Goal: Complete application form

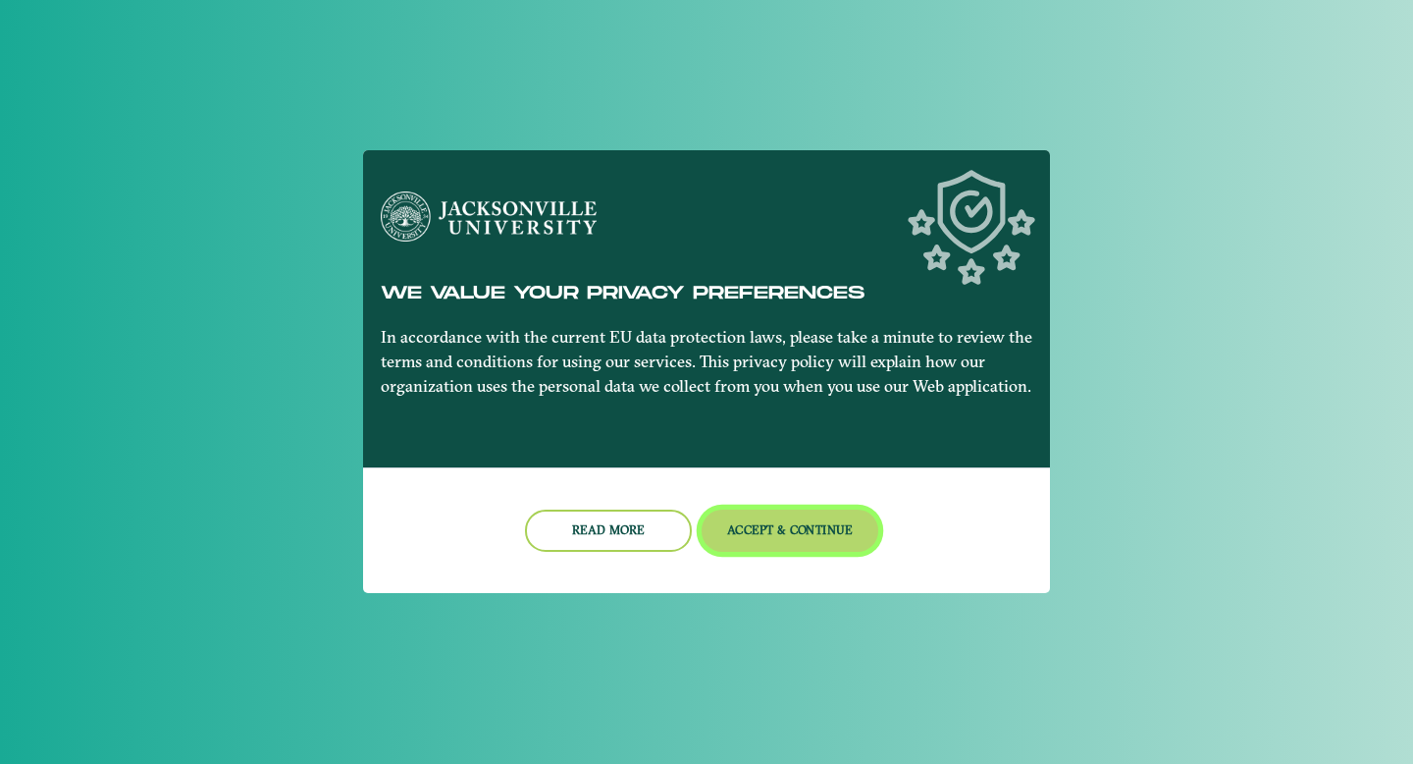
click at [753, 535] on button "Accept & Continue" at bounding box center [791, 530] width 178 height 42
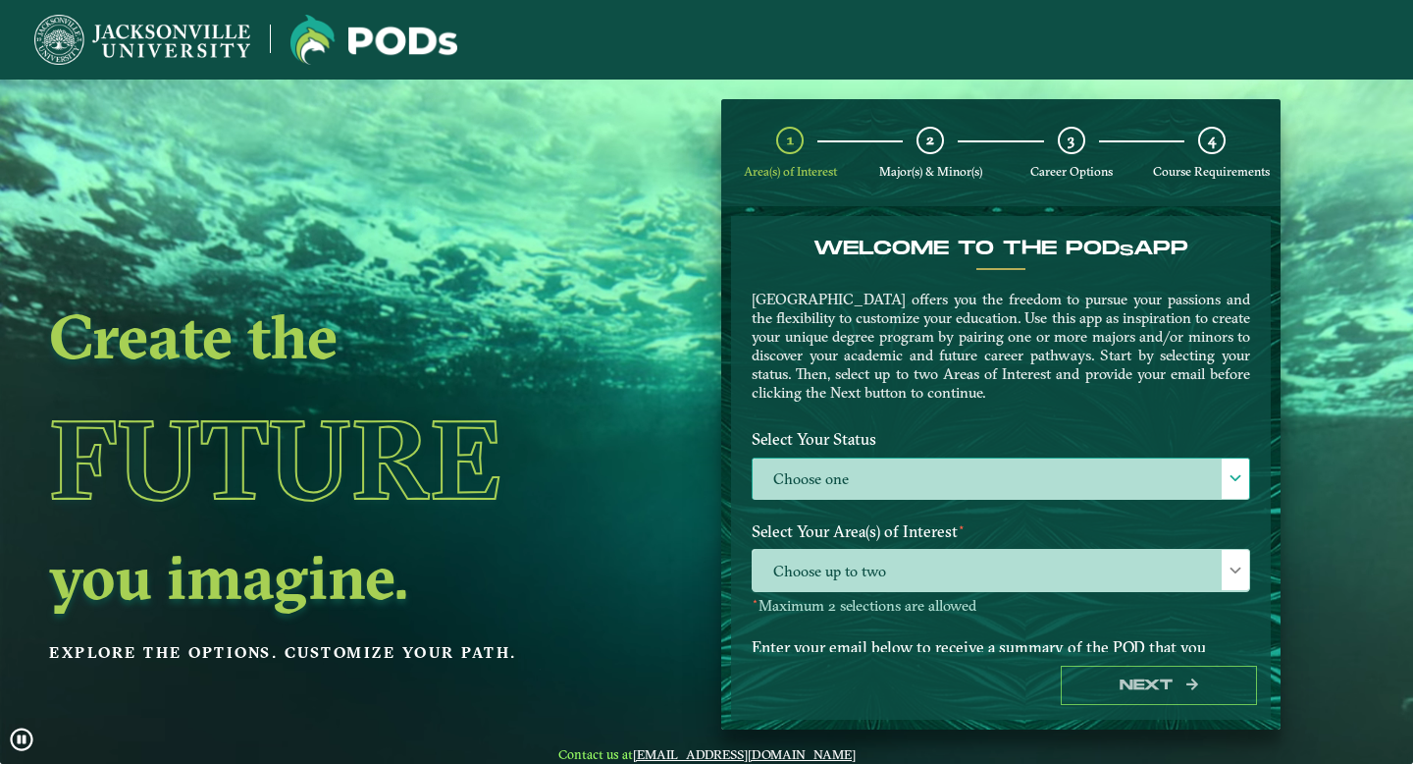
click at [832, 481] on label "Choose one" at bounding box center [1001, 479] width 497 height 42
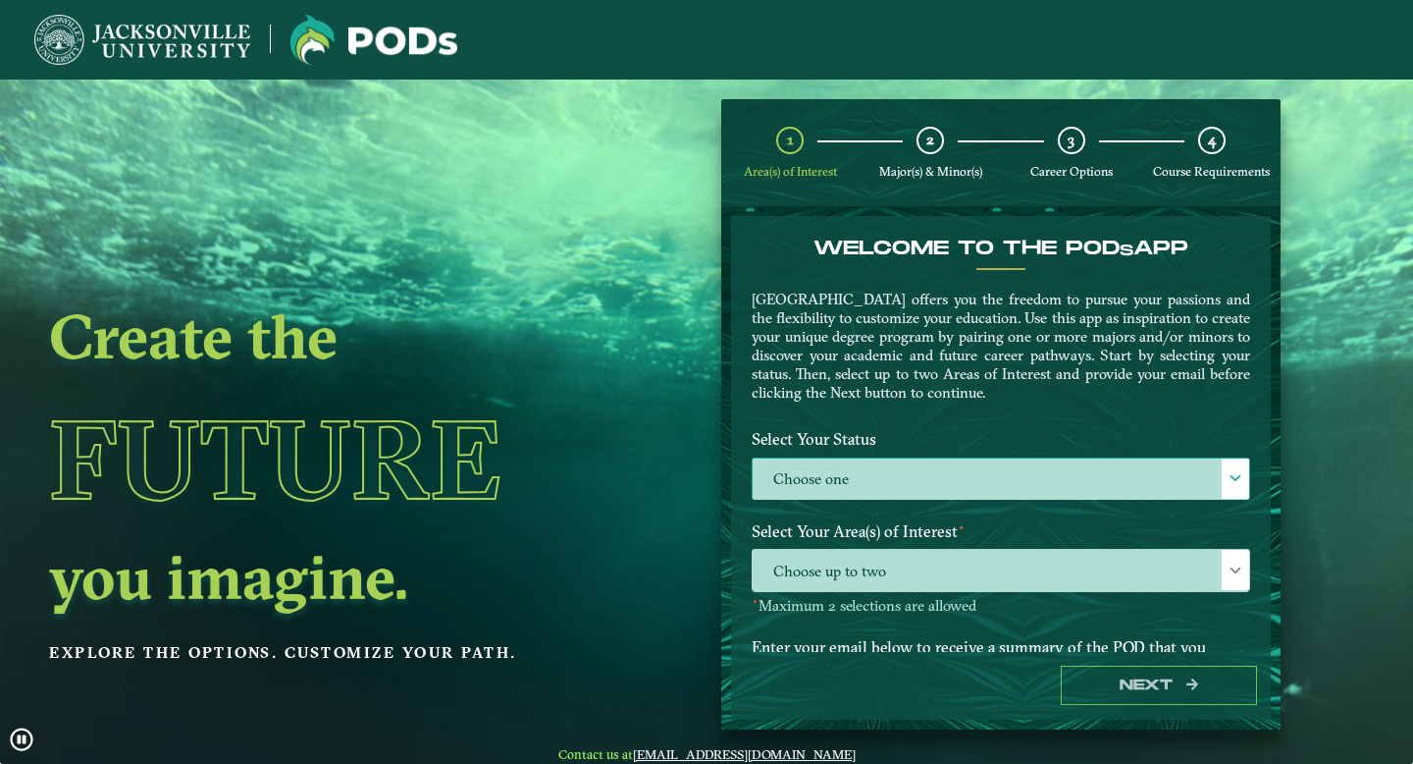
scroll to position [11, 85]
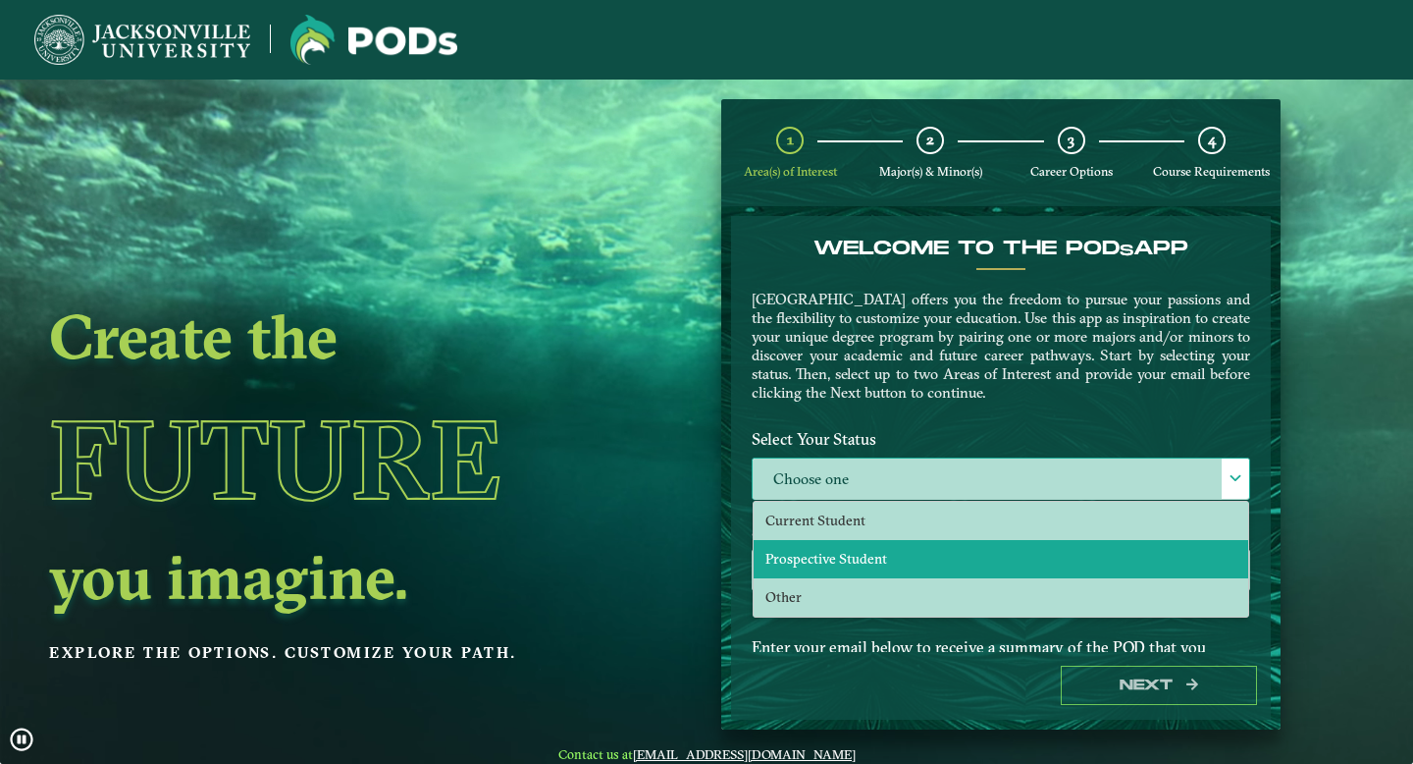
click at [835, 556] on span "Prospective Student" at bounding box center [827, 559] width 122 height 18
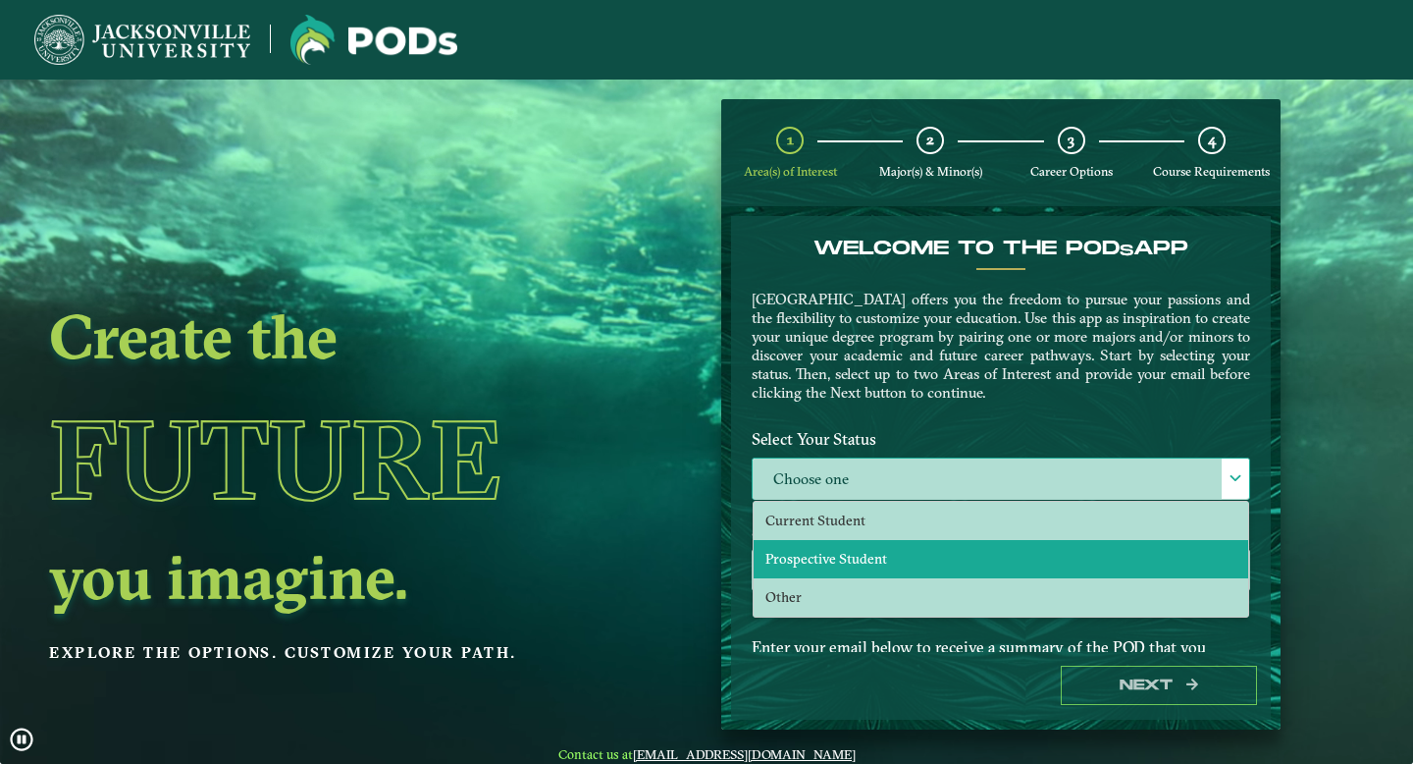
select select "[object Object]"
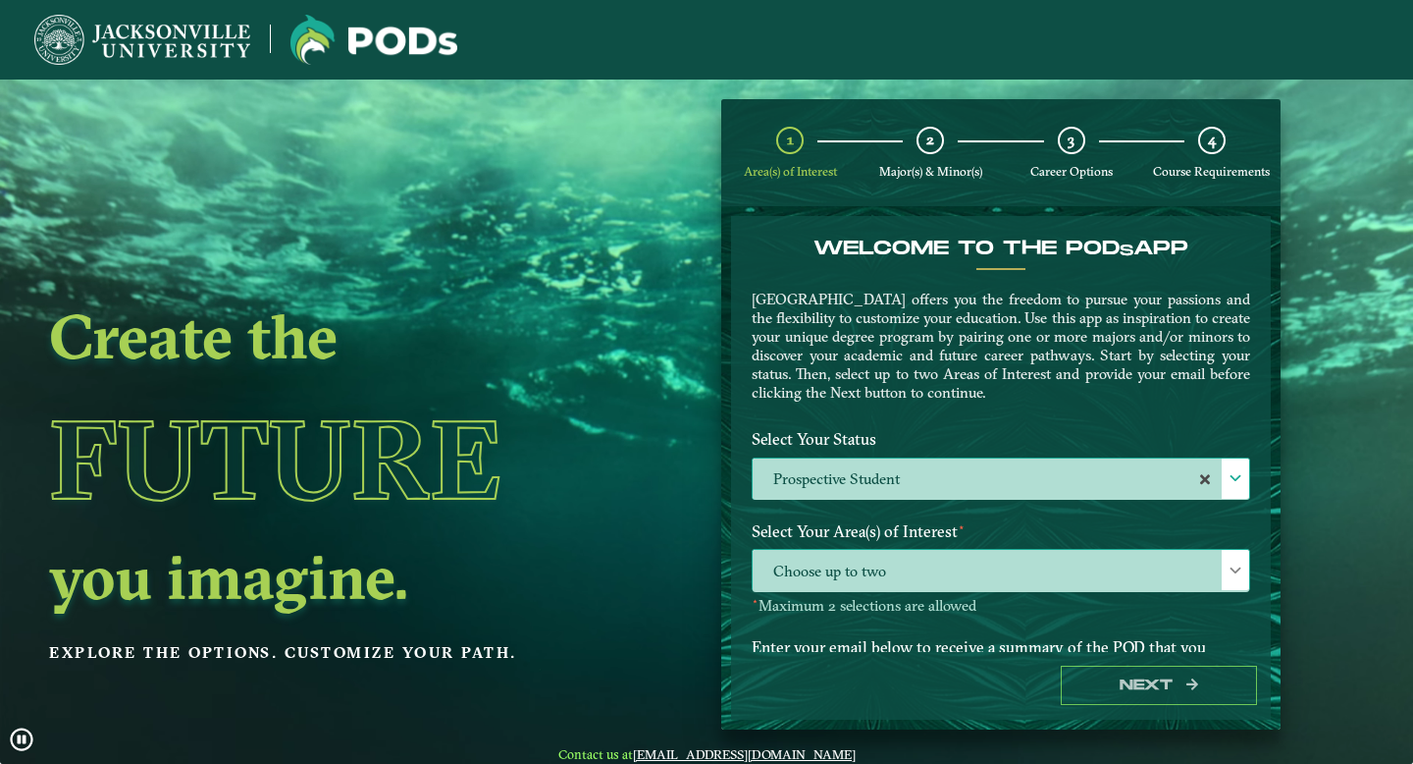
click at [839, 576] on span "Choose up to two" at bounding box center [1001, 571] width 497 height 42
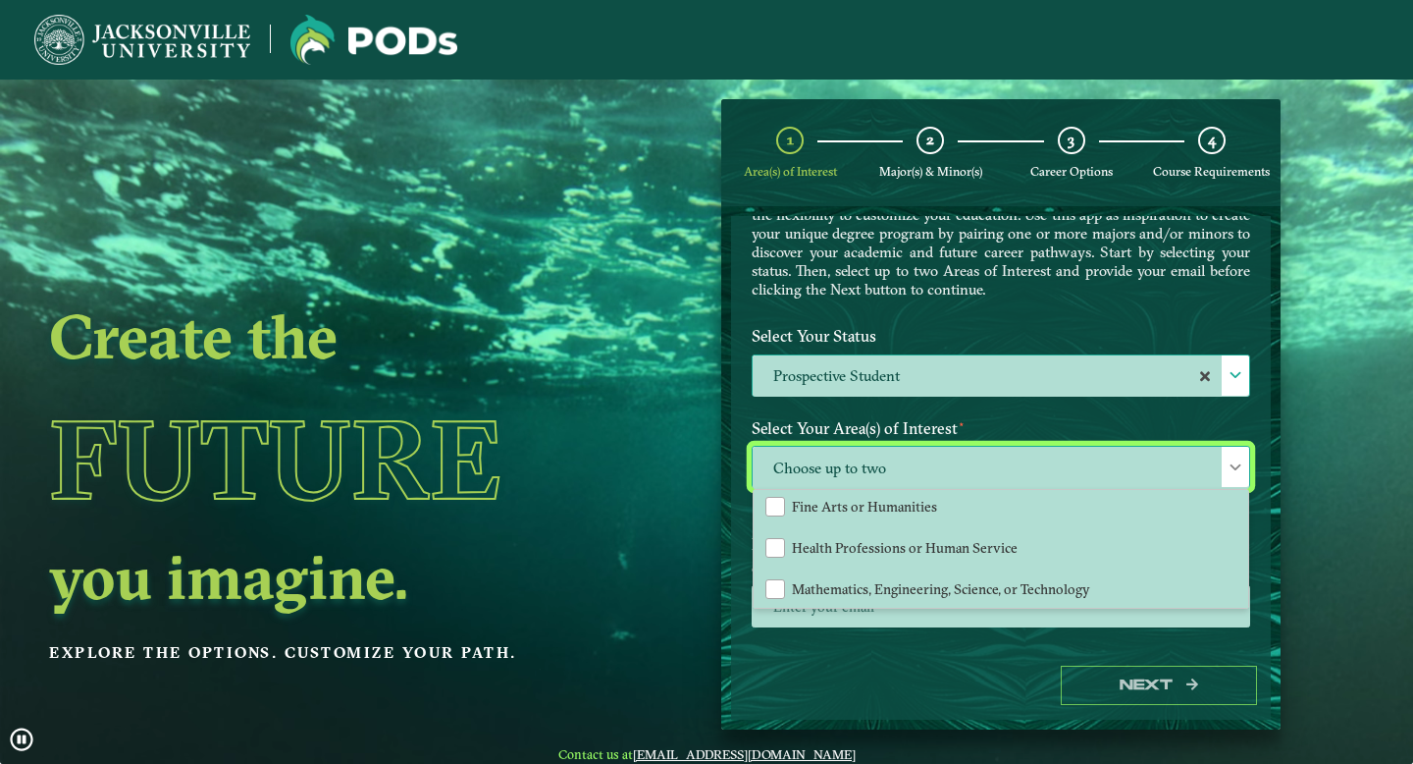
scroll to position [133, 0]
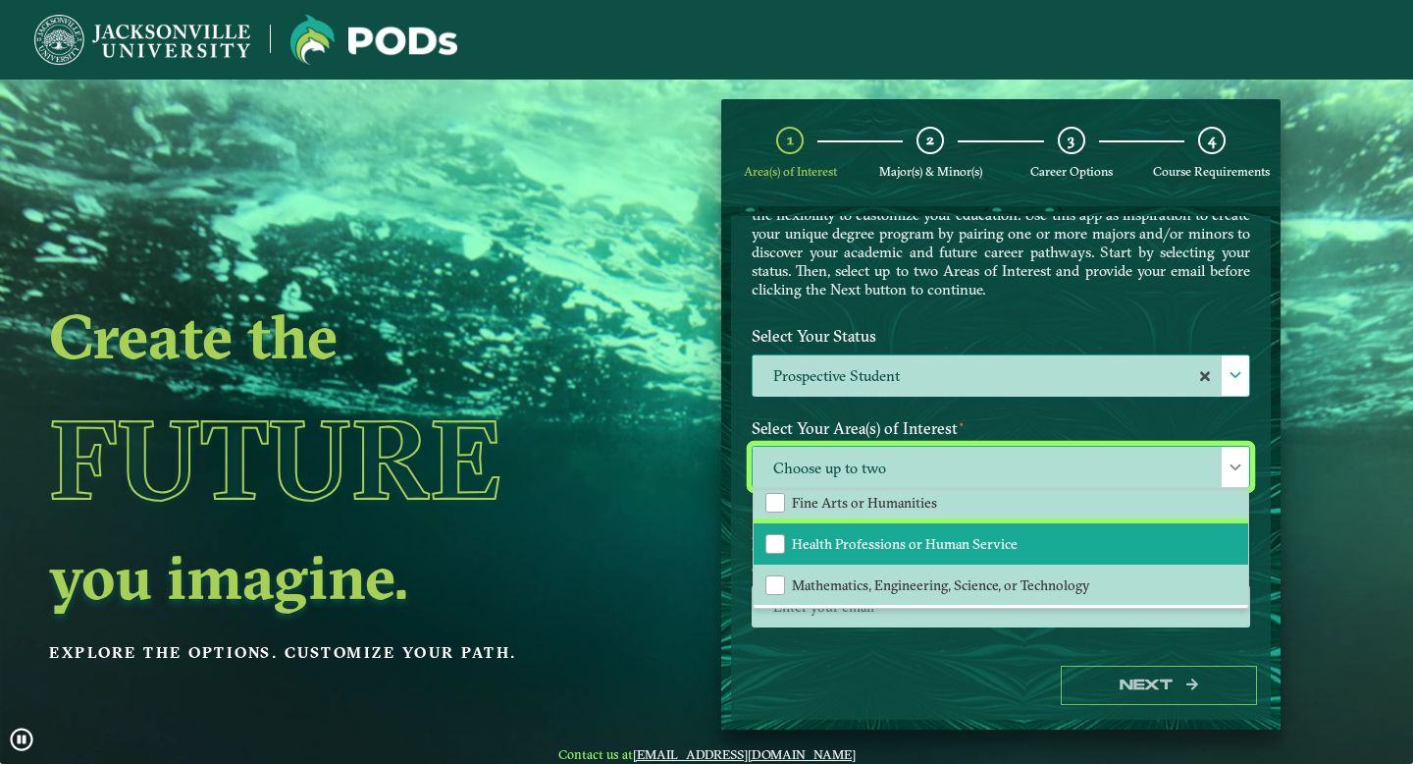
click at [953, 539] on span "Health Professions or Human Service" at bounding box center [905, 544] width 226 height 18
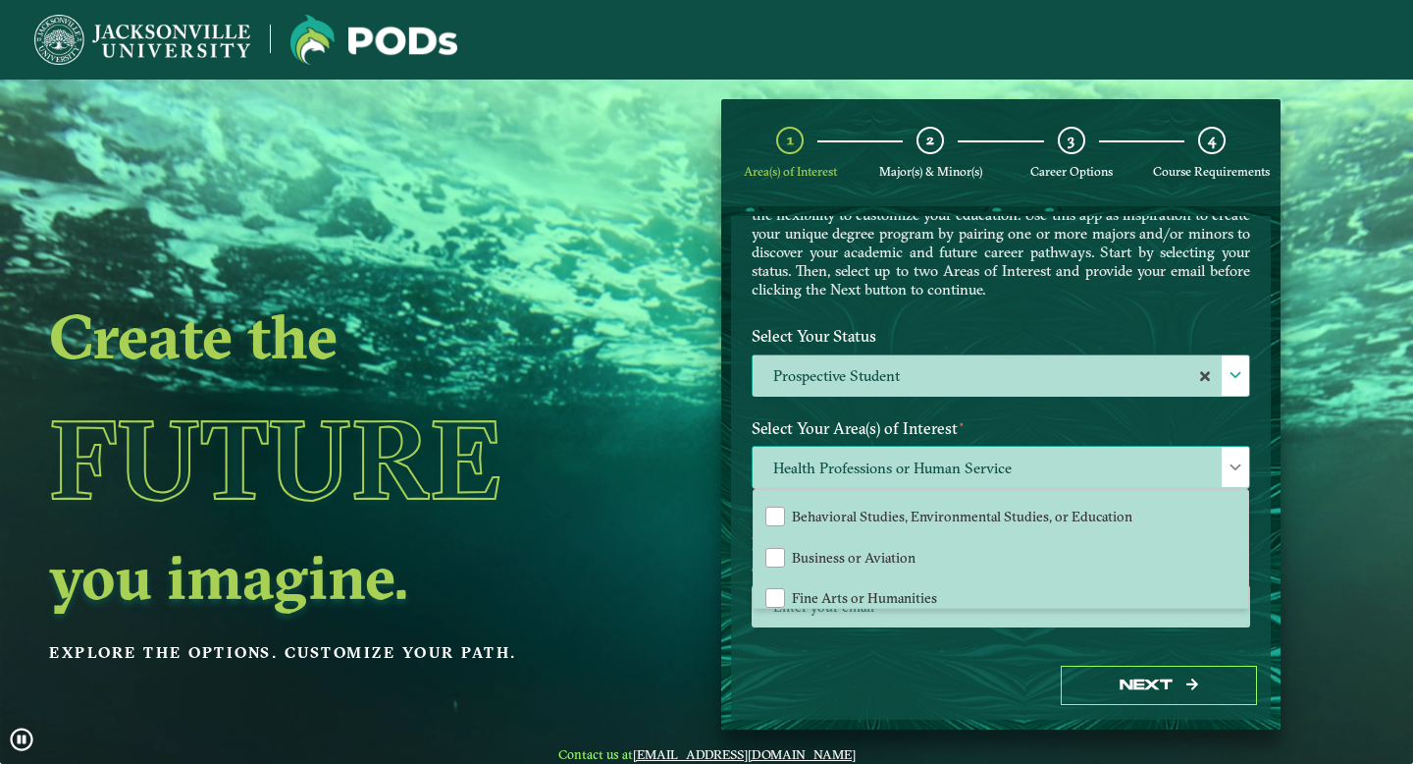
scroll to position [28, 0]
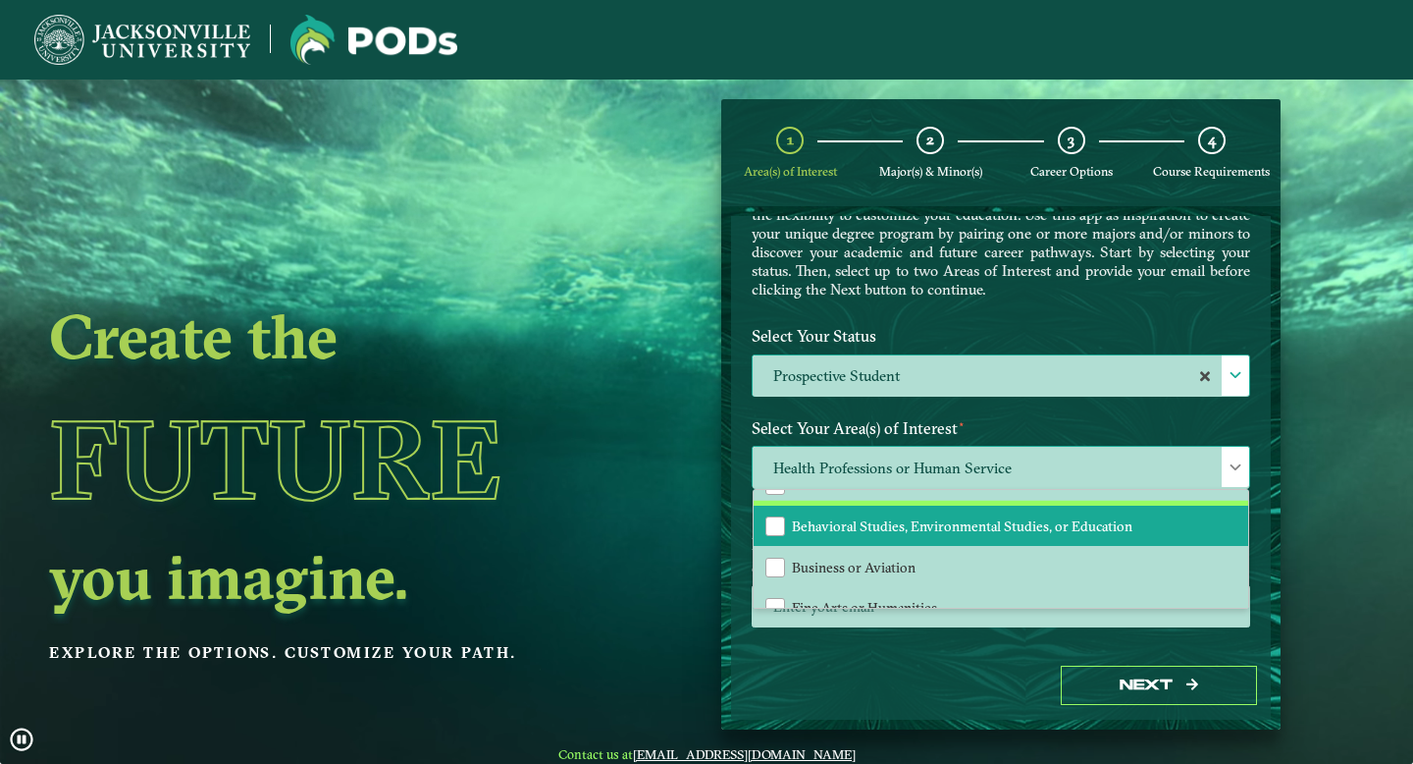
click at [953, 539] on li "Behavioral Studies, Environmental Studies, or Education" at bounding box center [1001, 525] width 495 height 41
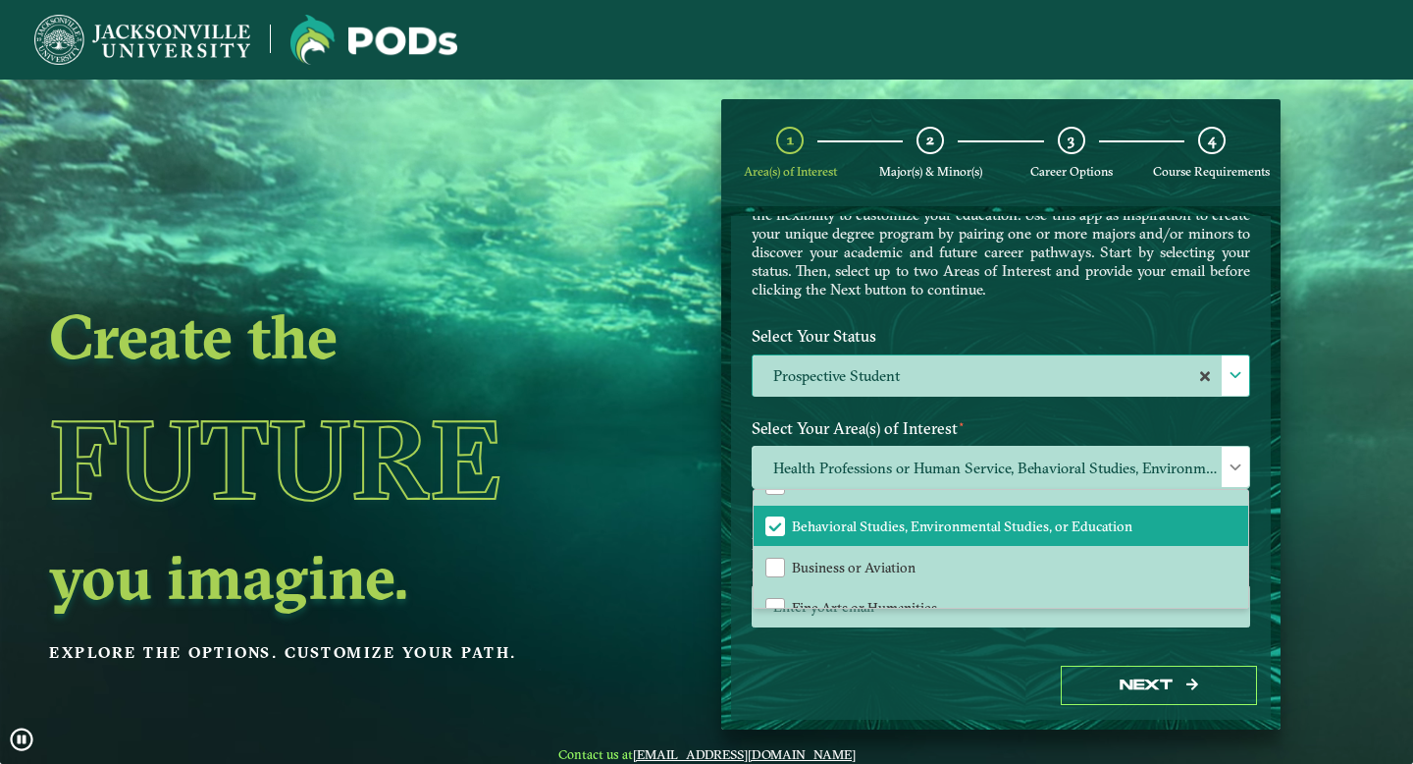
click at [923, 663] on div "Next" at bounding box center [1001, 686] width 540 height 68
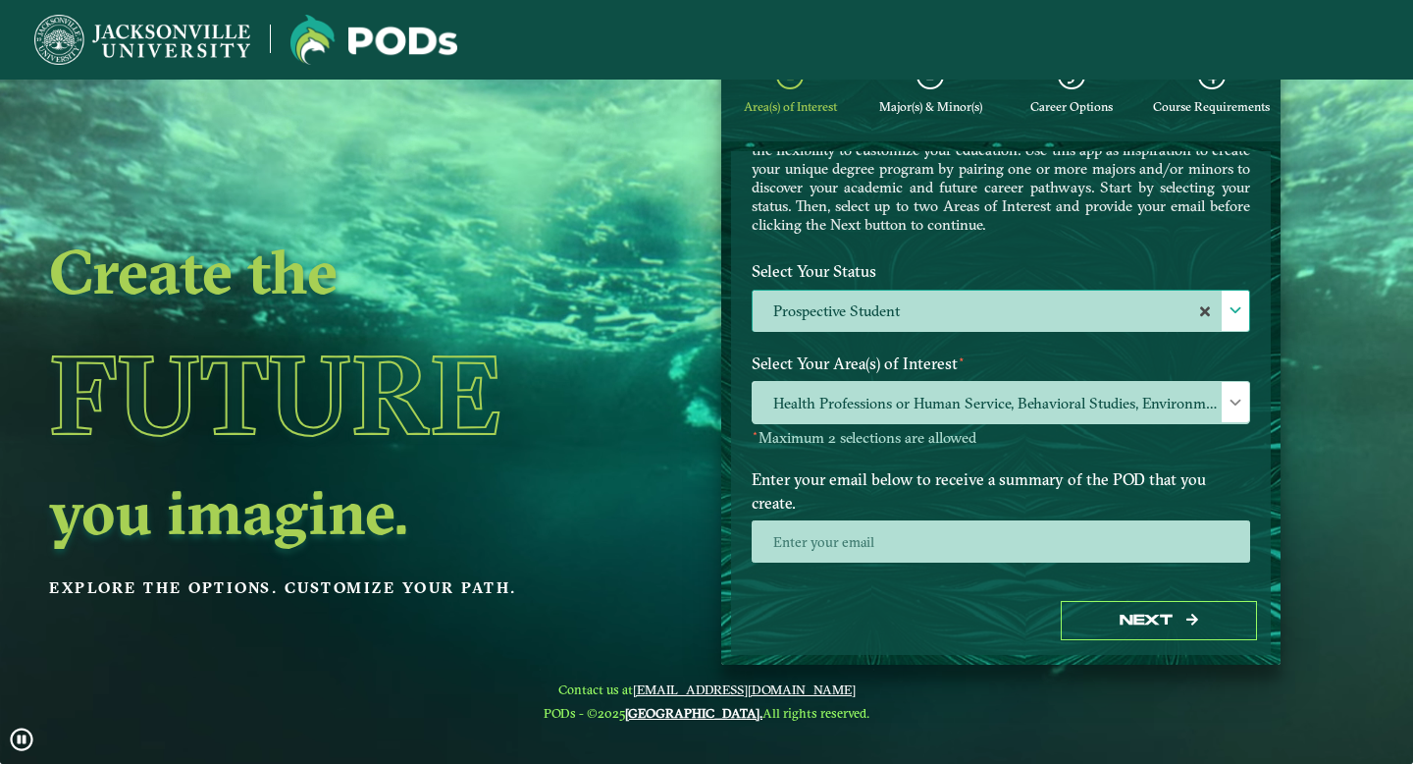
scroll to position [75, 0]
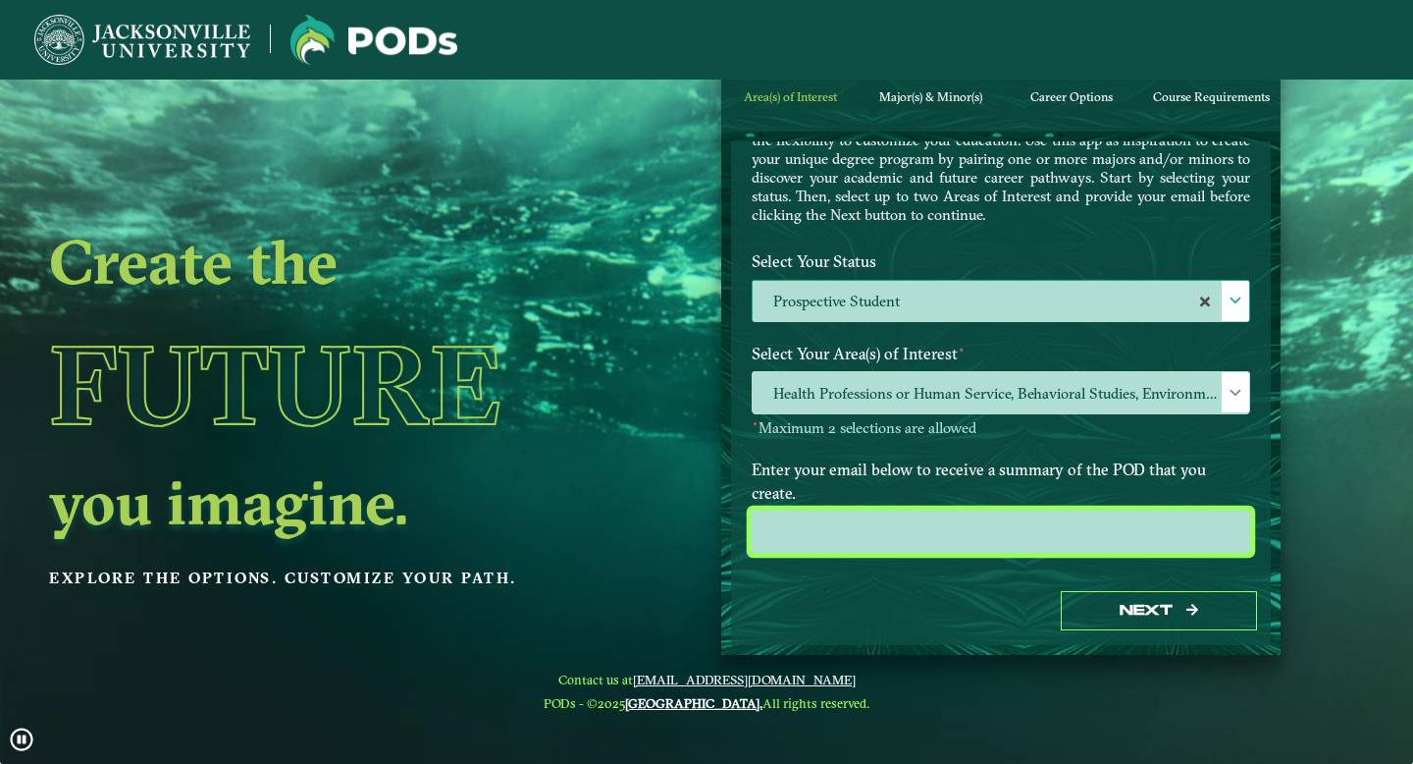
click at [997, 515] on input "email" at bounding box center [1001, 531] width 499 height 42
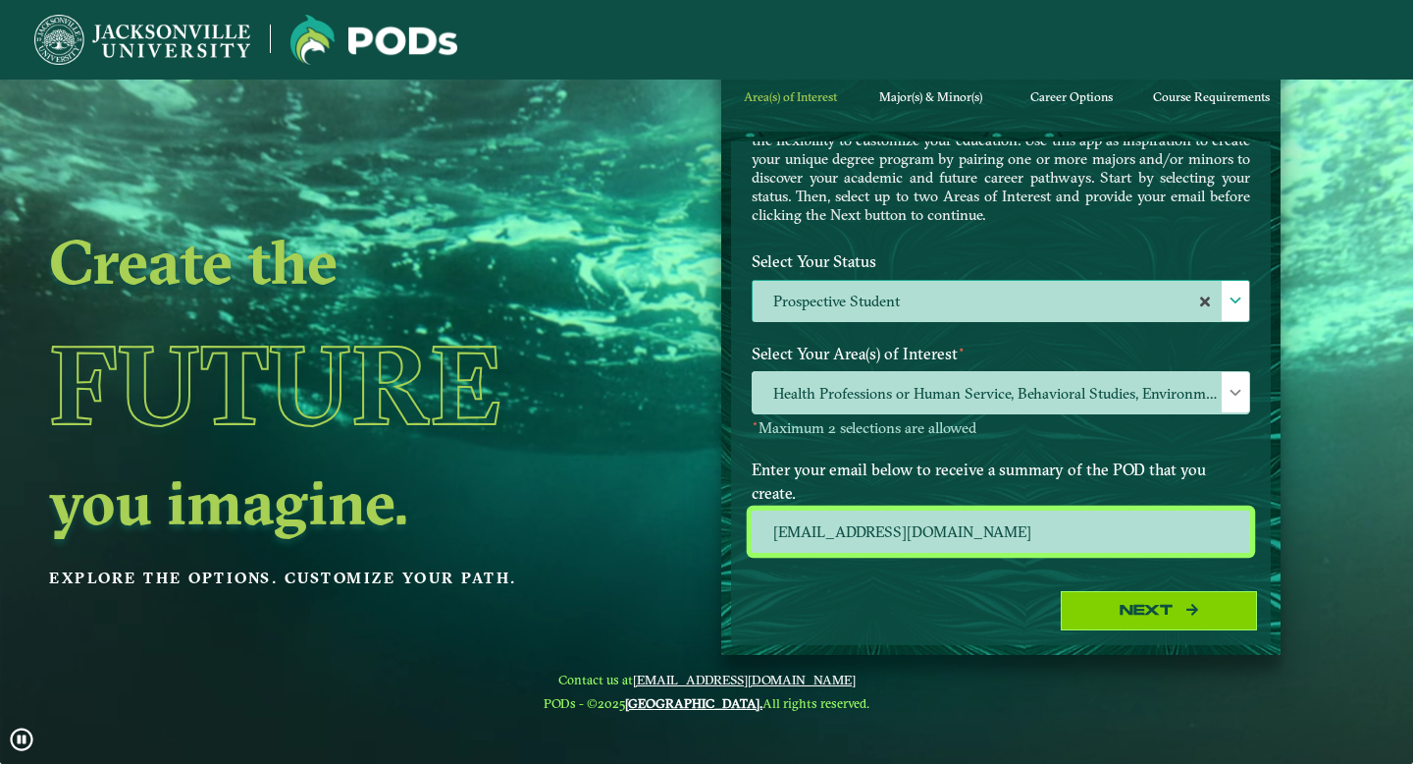
type input "[EMAIL_ADDRESS][DOMAIN_NAME]"
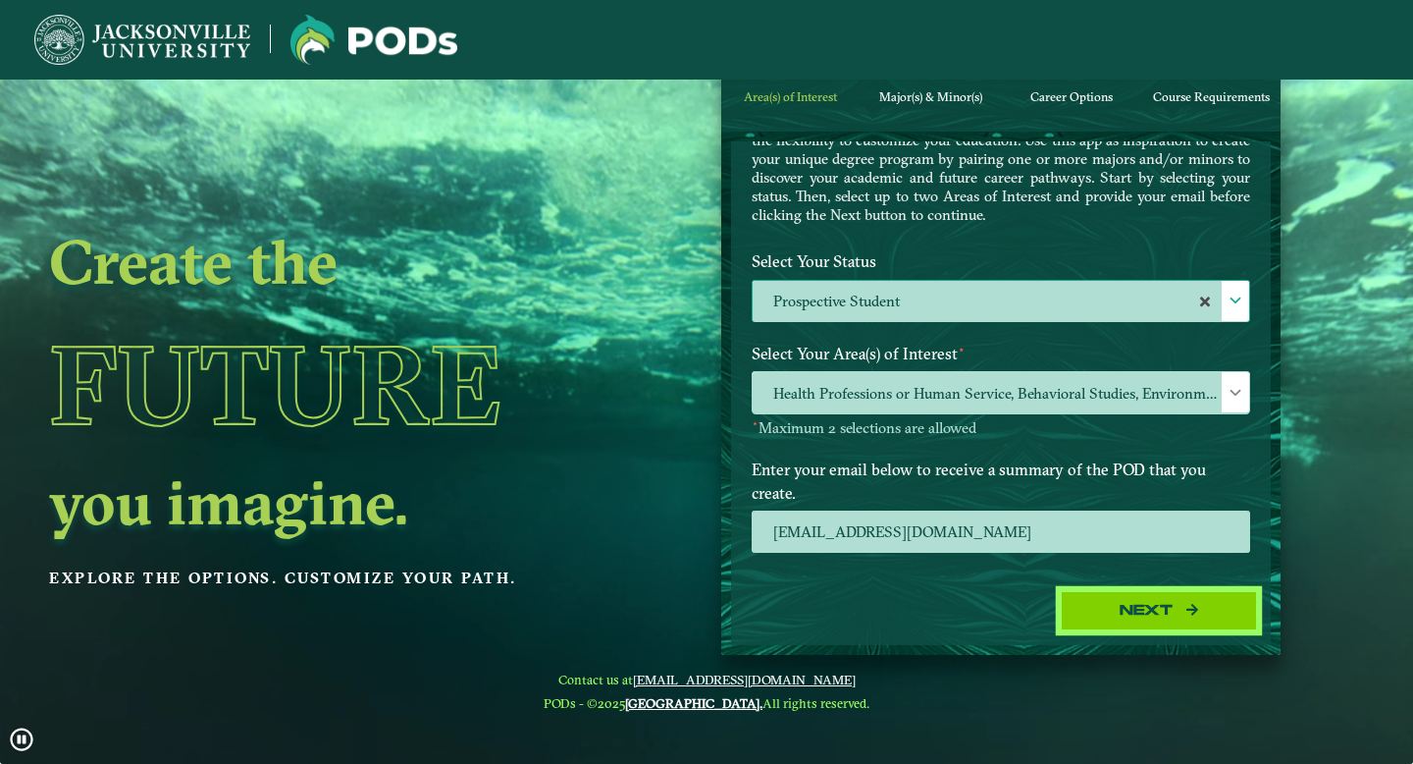
click at [1127, 621] on button "Next" at bounding box center [1159, 611] width 196 height 40
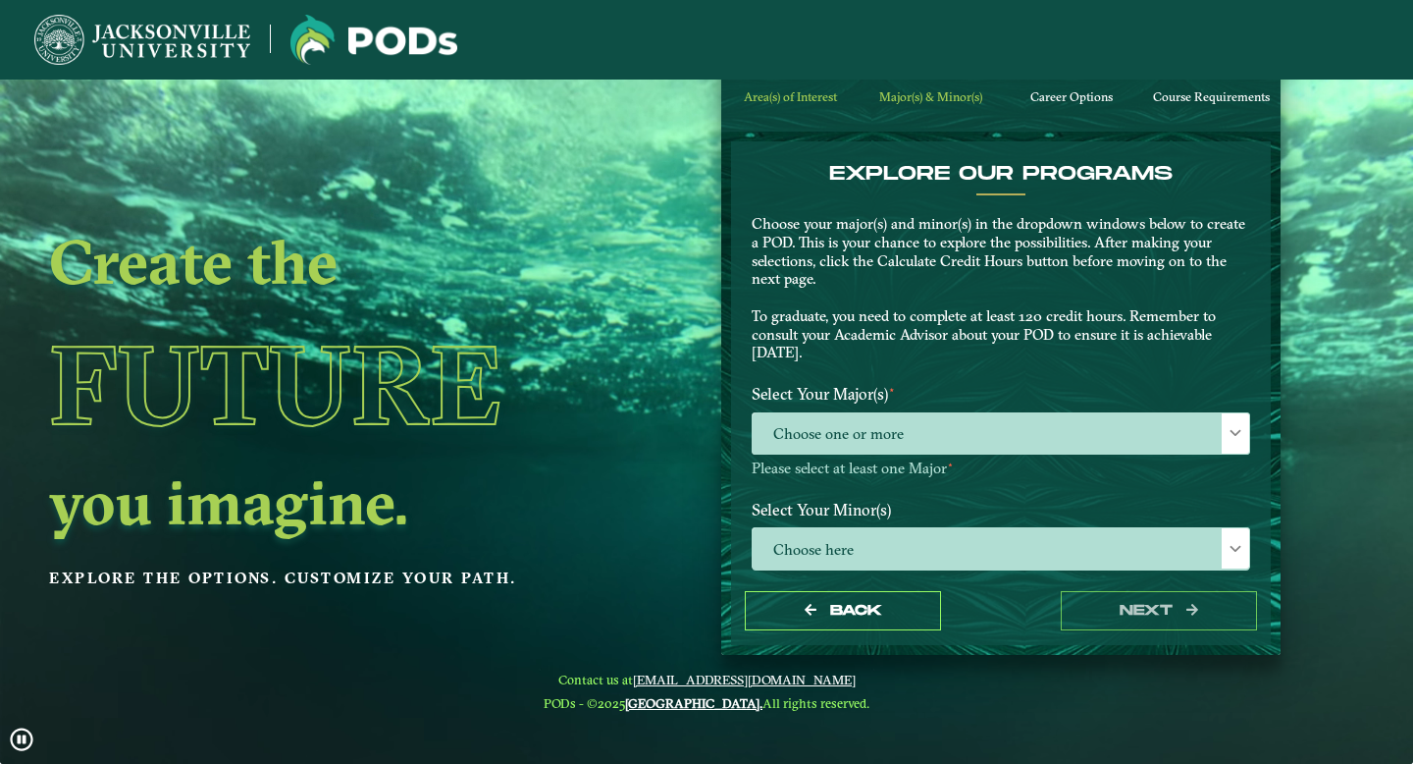
scroll to position [32, 0]
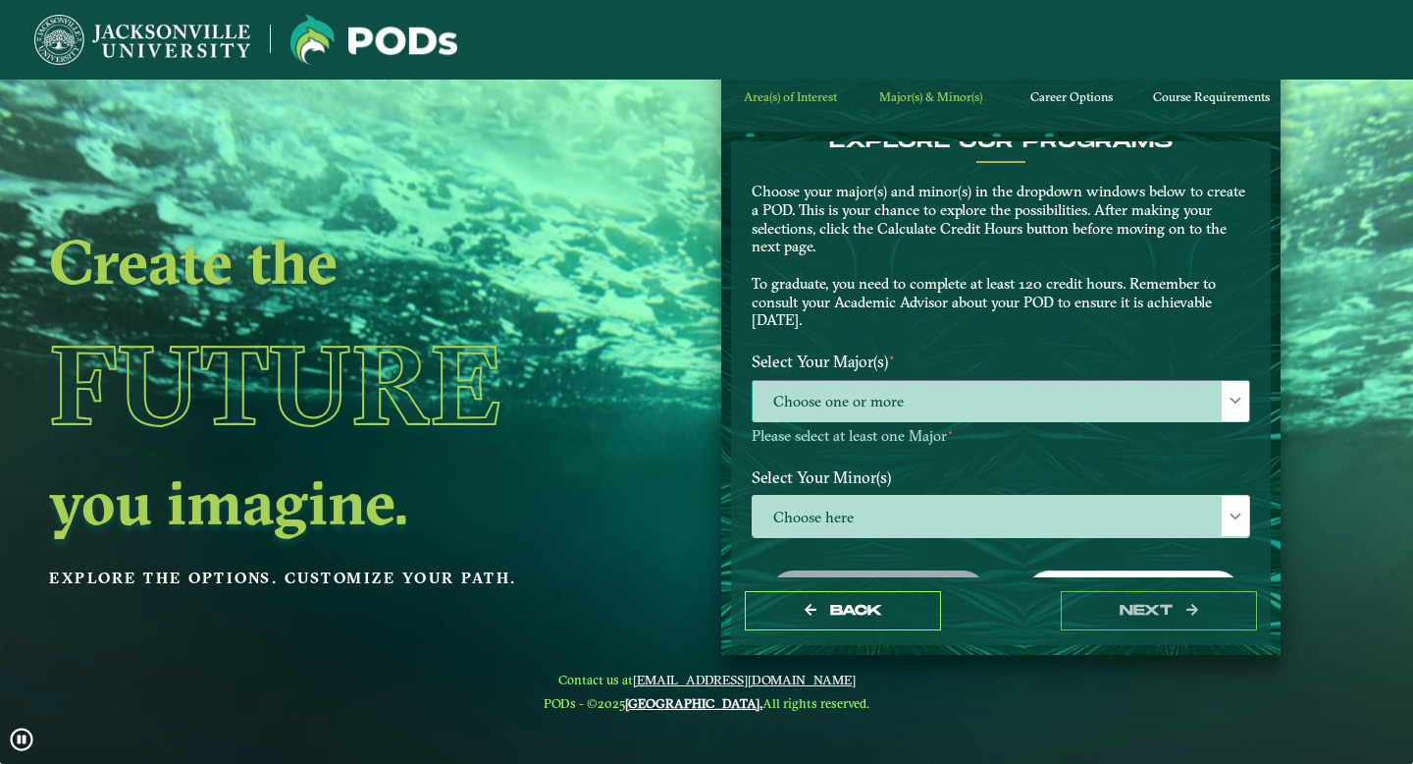
click at [1095, 405] on span "Choose one or more" at bounding box center [1001, 402] width 497 height 42
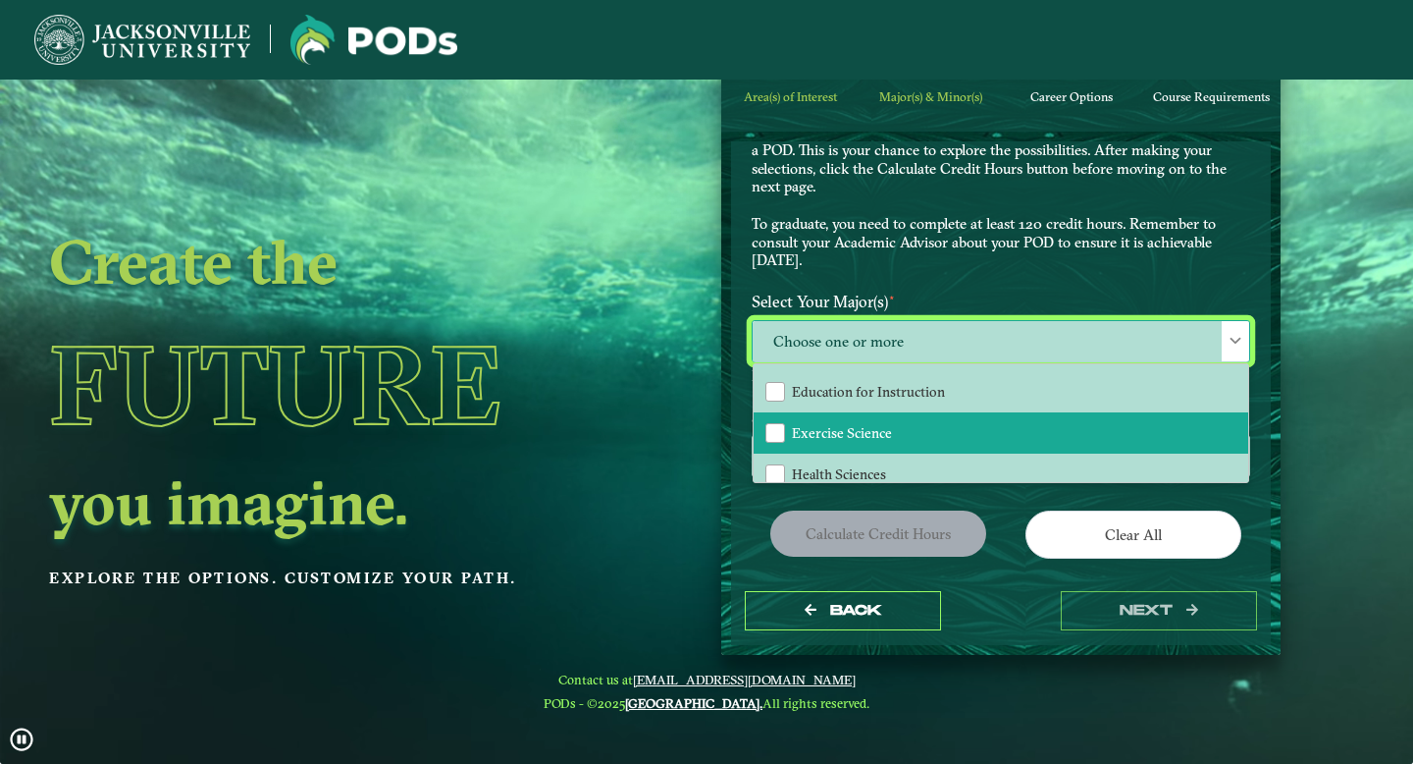
scroll to position [48, 0]
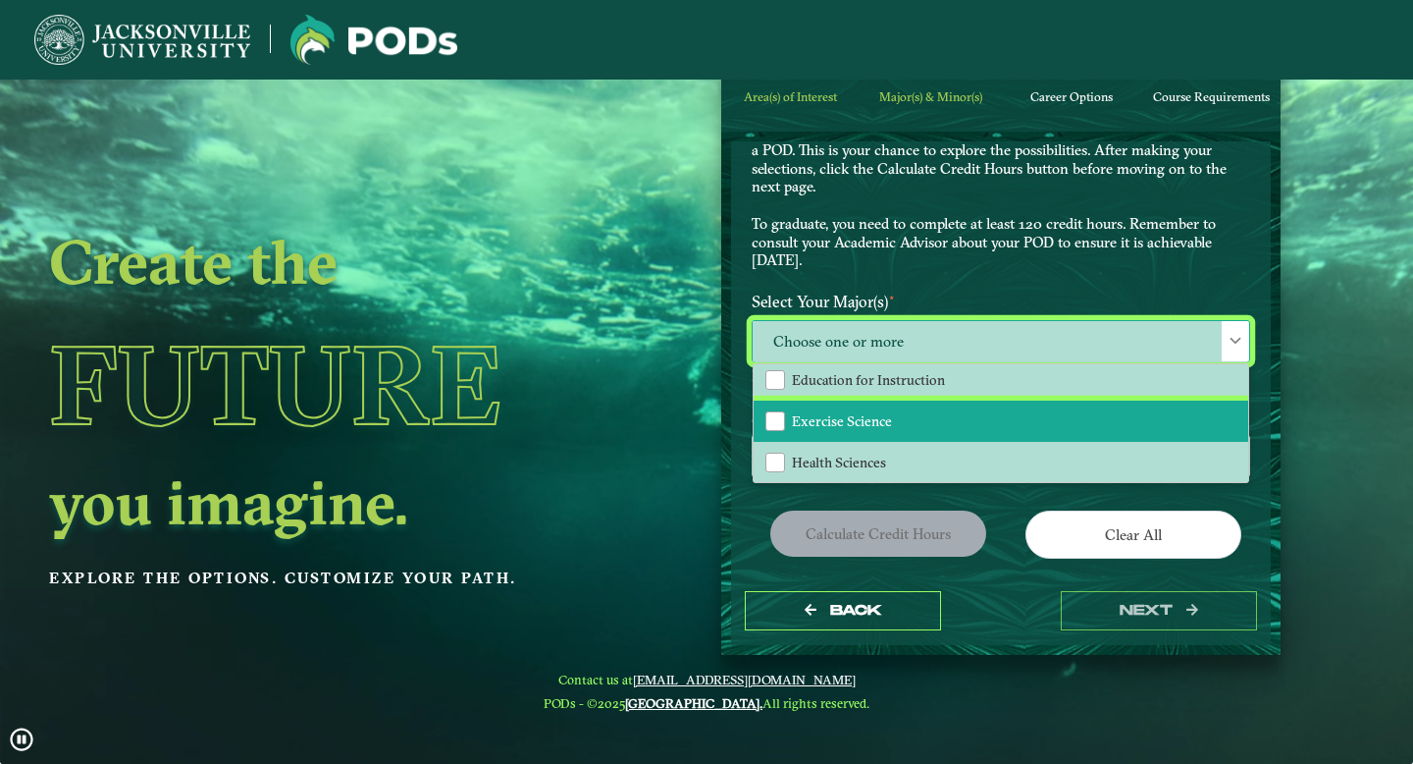
click at [1060, 435] on li "Exercise Science" at bounding box center [1001, 420] width 495 height 41
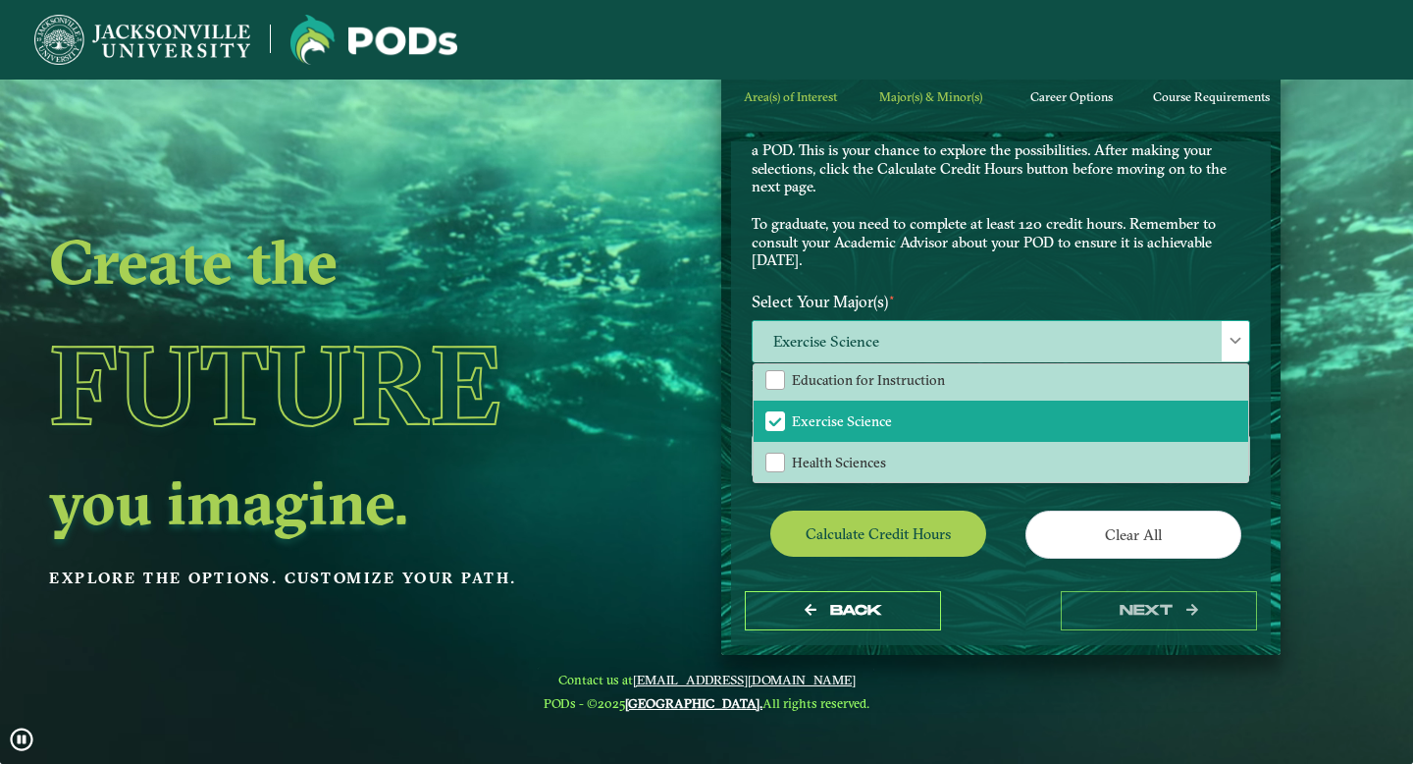
click at [1229, 338] on span at bounding box center [1236, 341] width 14 height 14
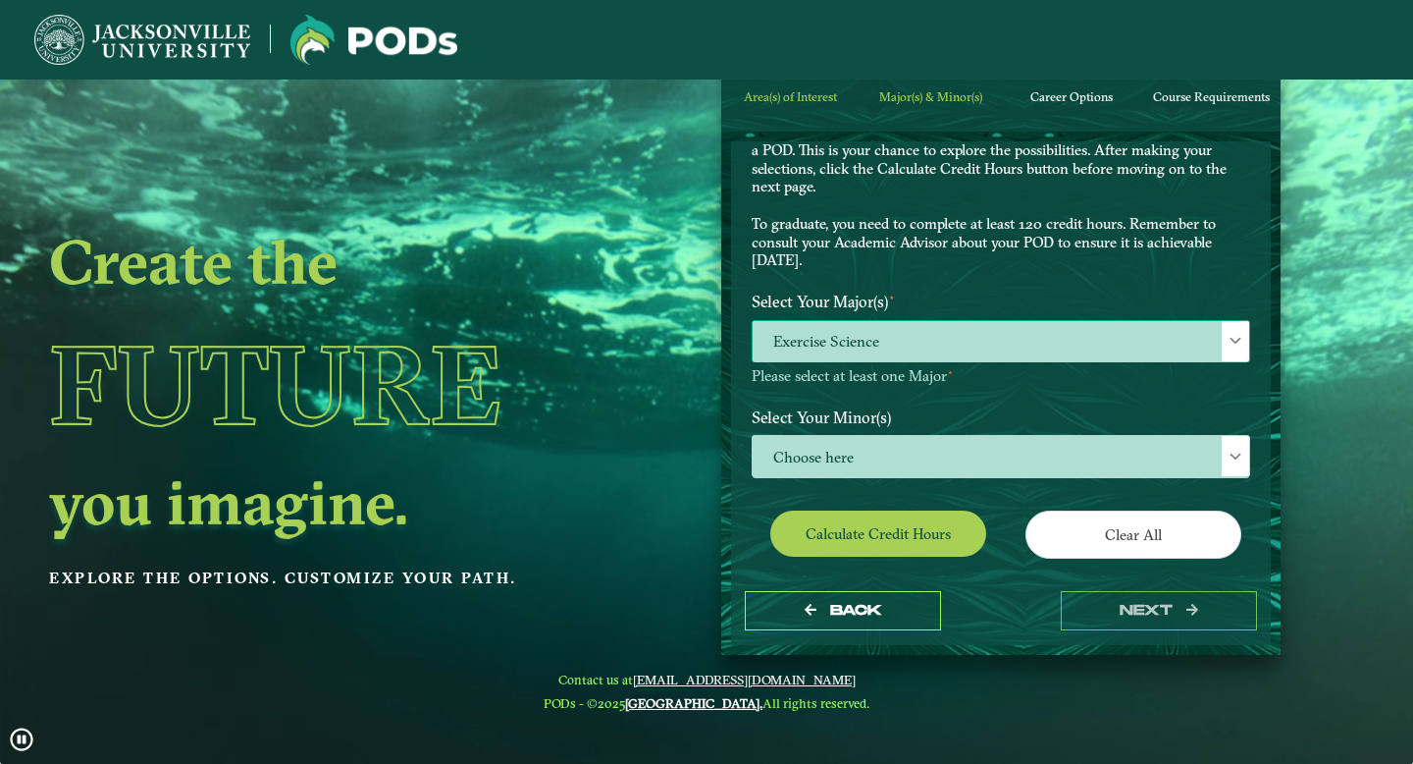
click at [1229, 338] on span at bounding box center [1236, 341] width 14 height 14
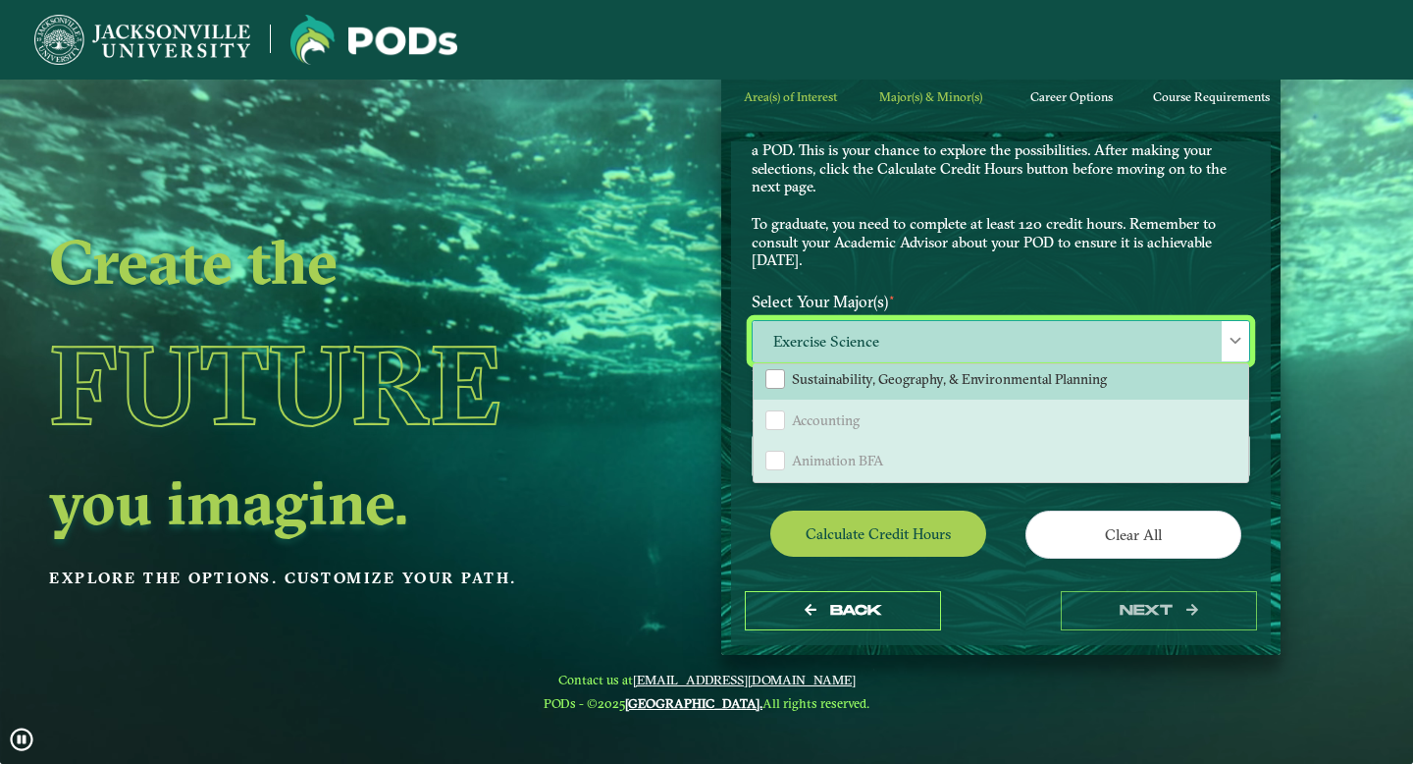
scroll to position [363, 0]
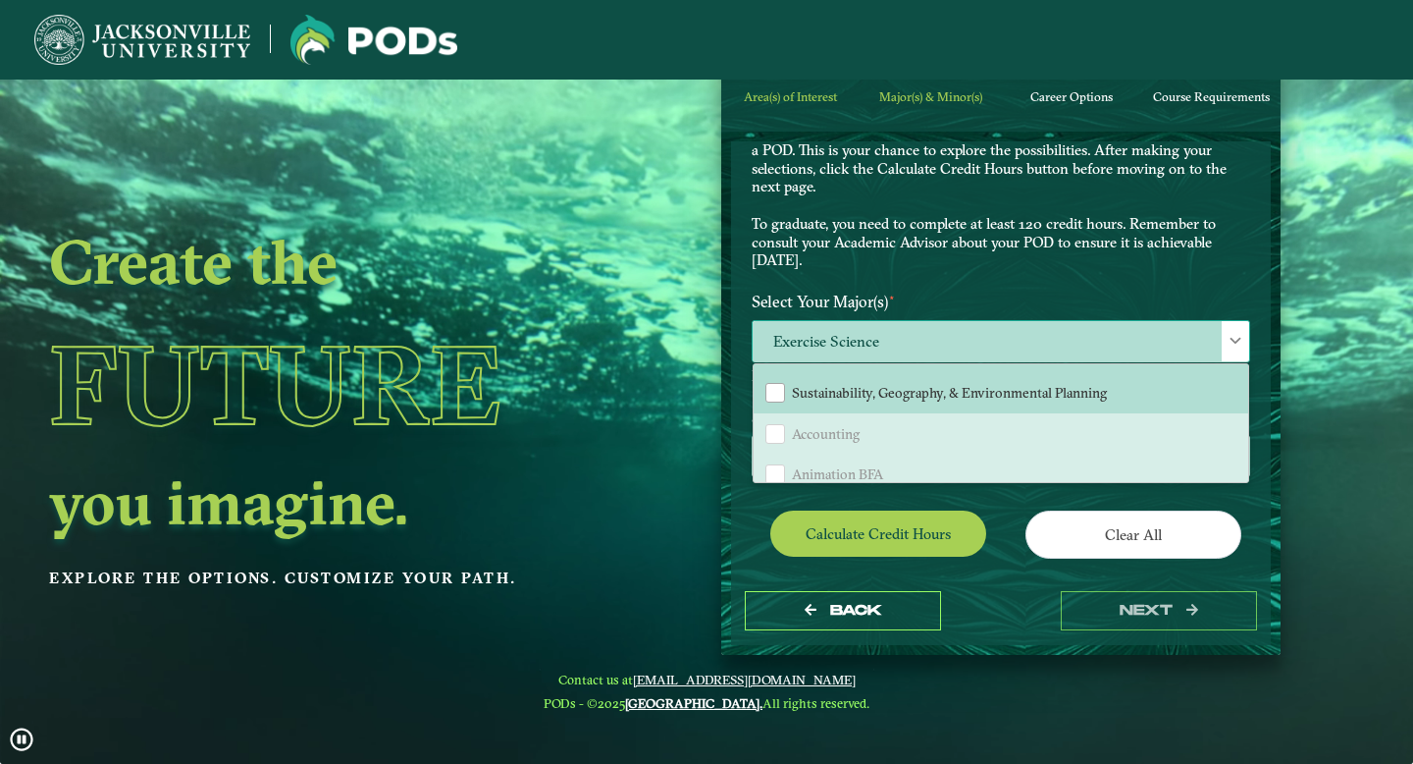
click at [1232, 340] on span at bounding box center [1236, 341] width 14 height 14
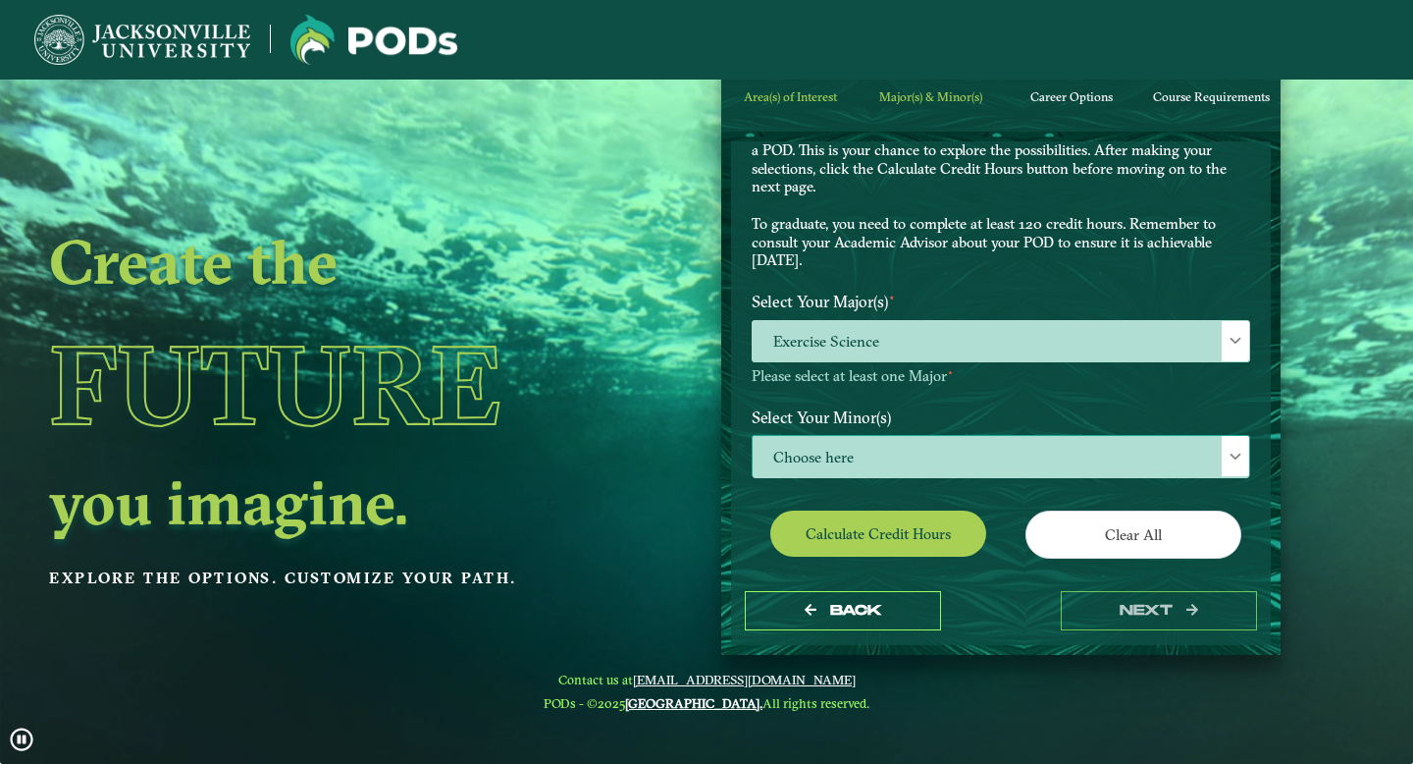
click at [1229, 451] on span at bounding box center [1236, 457] width 14 height 14
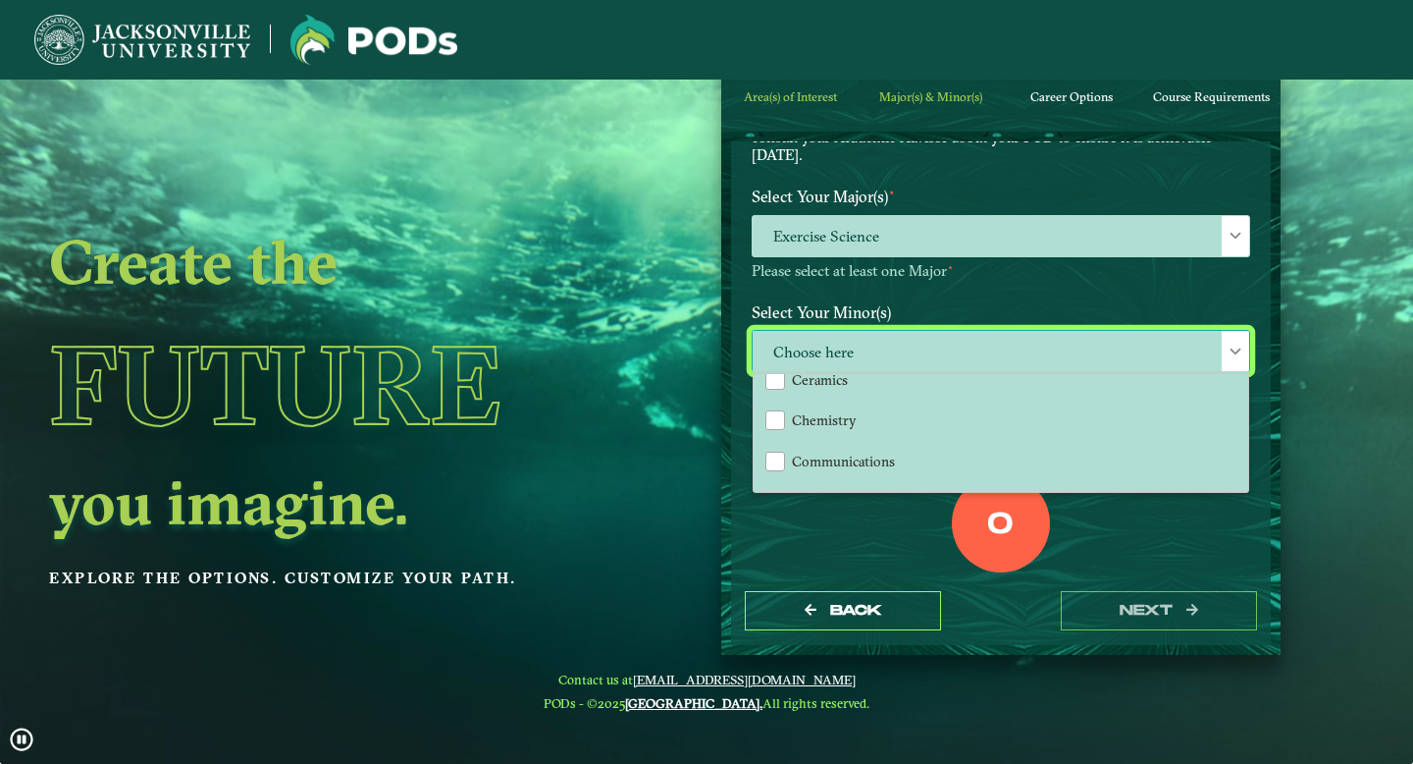
scroll to position [426, 0]
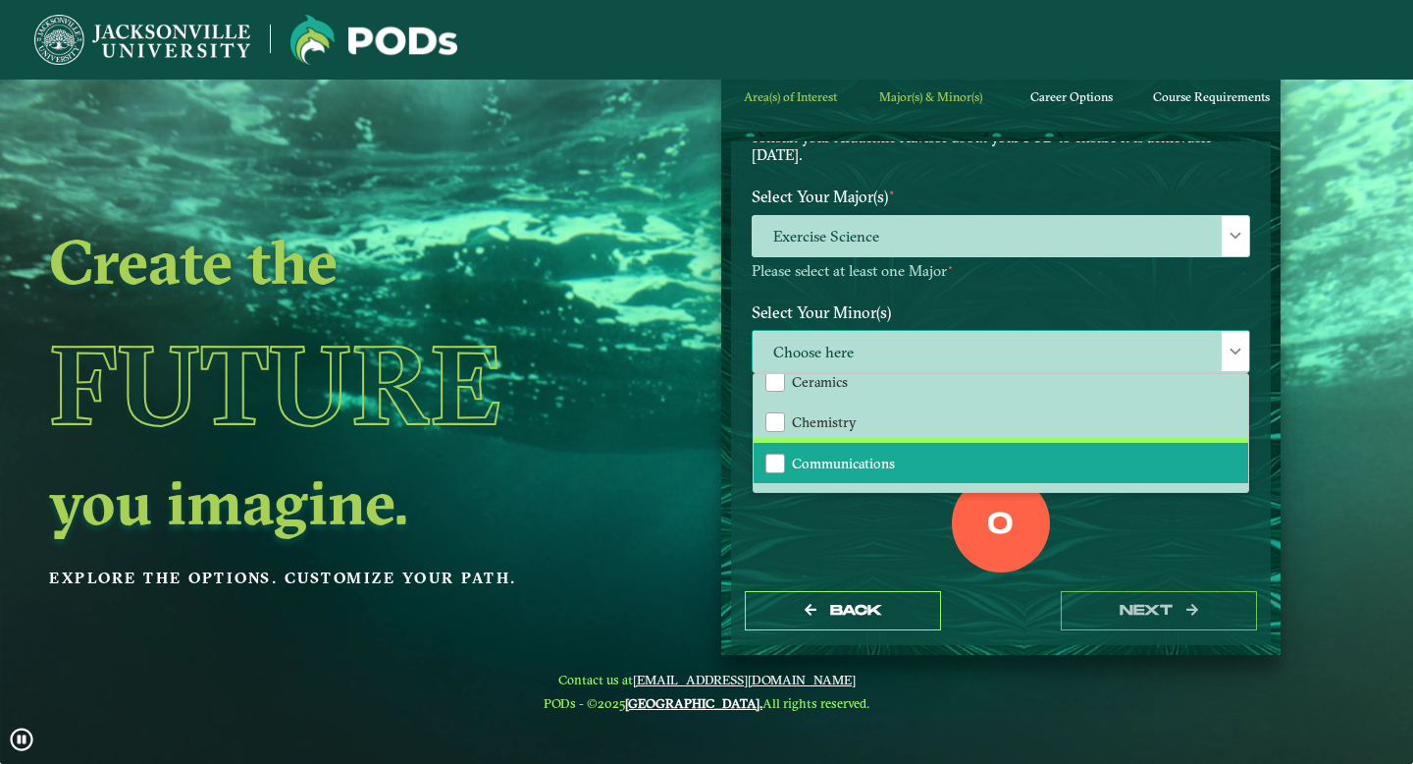
click at [918, 456] on li "Communications" at bounding box center [1001, 463] width 495 height 41
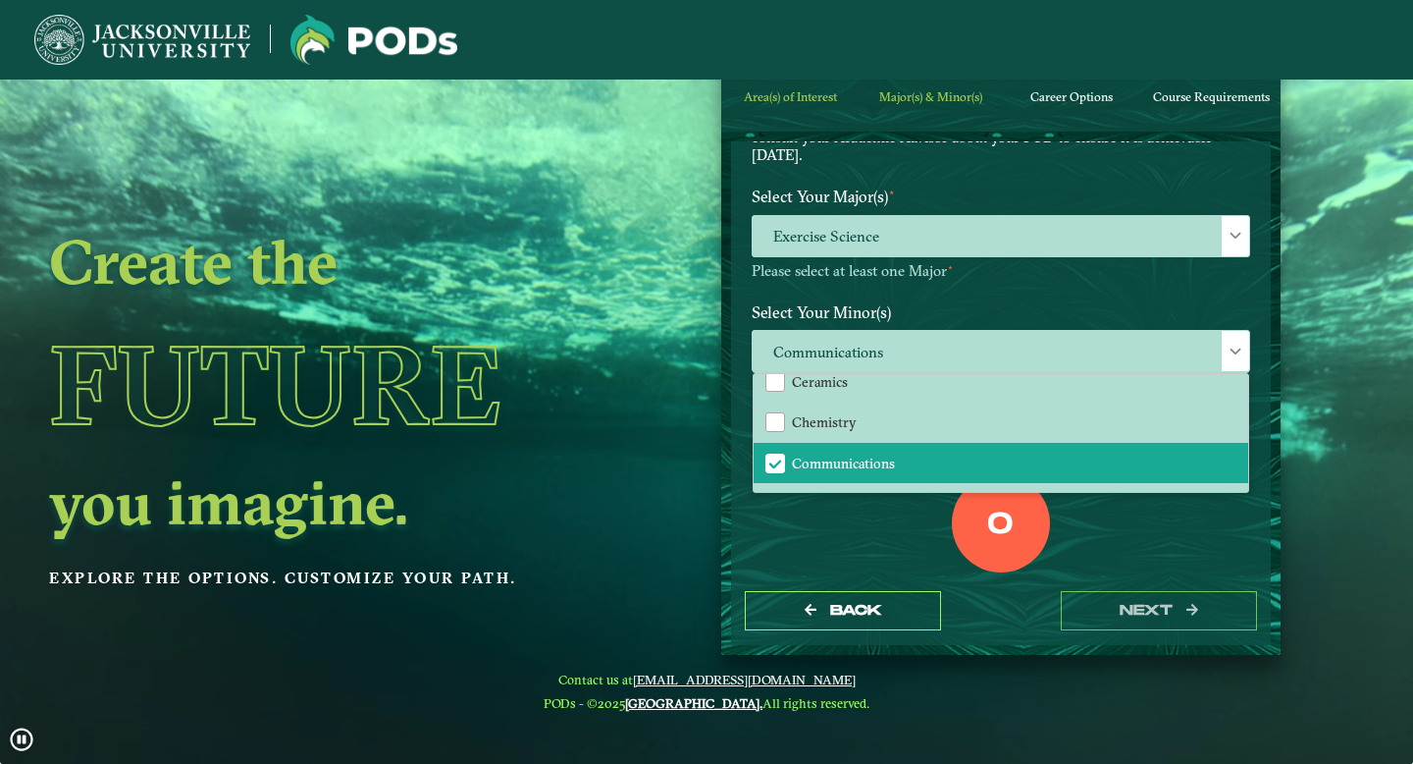
click at [1141, 549] on div "0 Total Credit Hours" at bounding box center [1001, 557] width 528 height 167
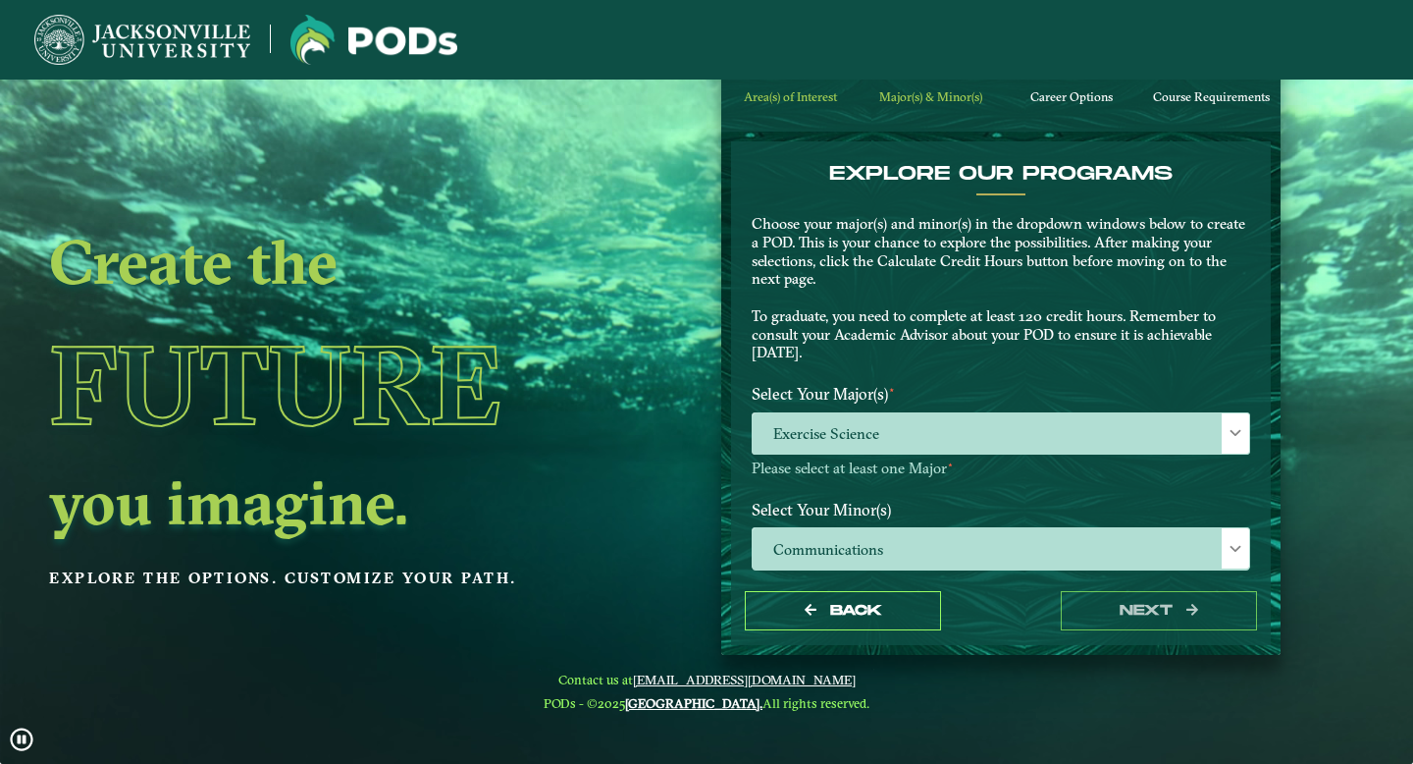
scroll to position [282, 0]
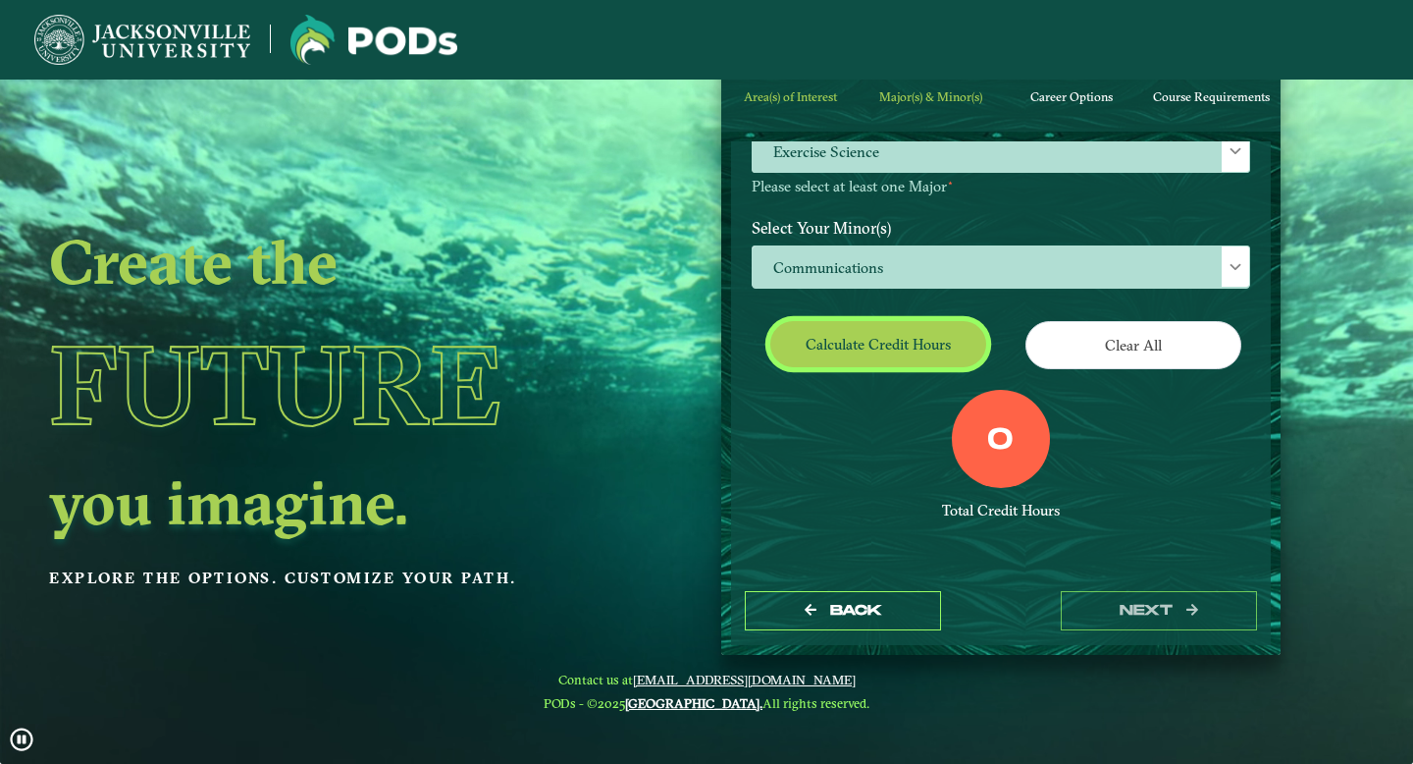
click at [869, 324] on button "Calculate credit hours" at bounding box center [878, 344] width 216 height 46
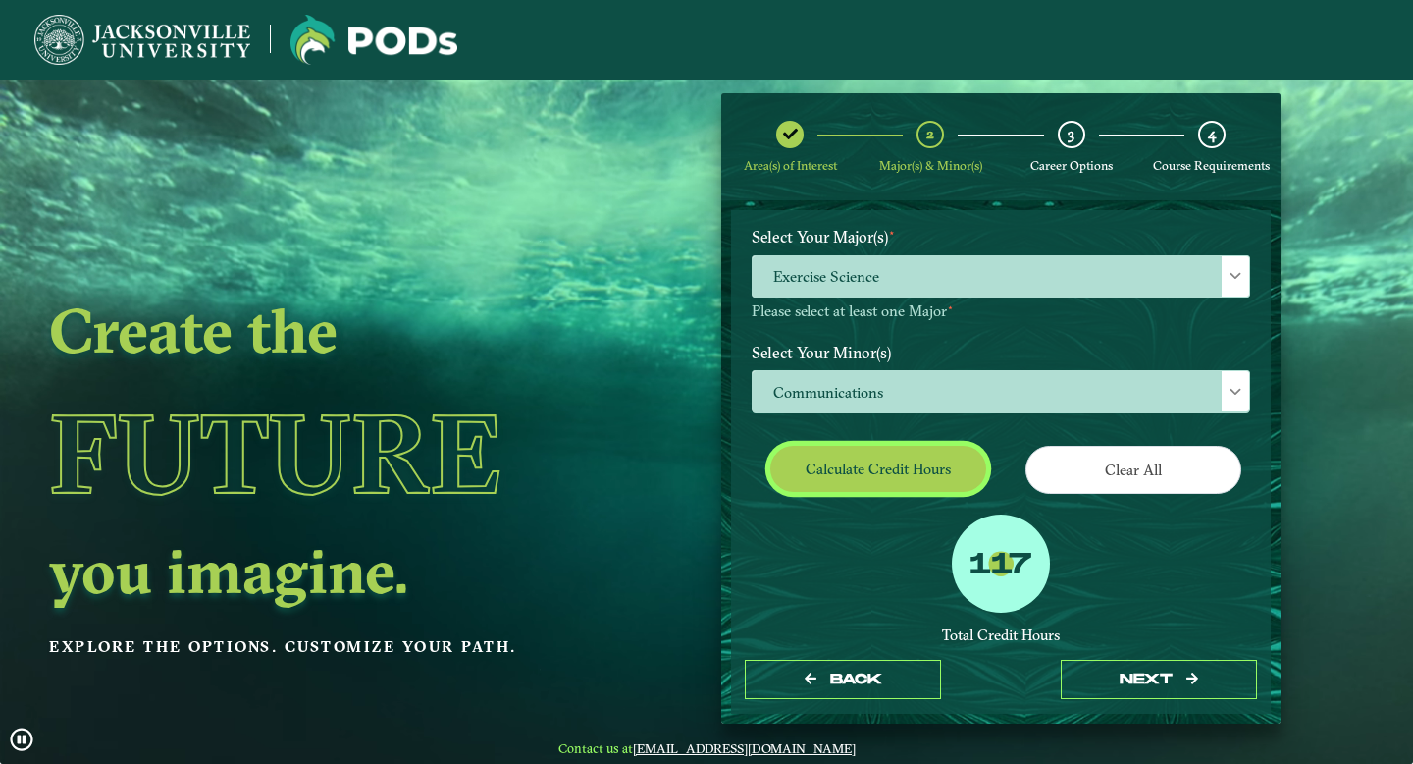
scroll to position [225, 0]
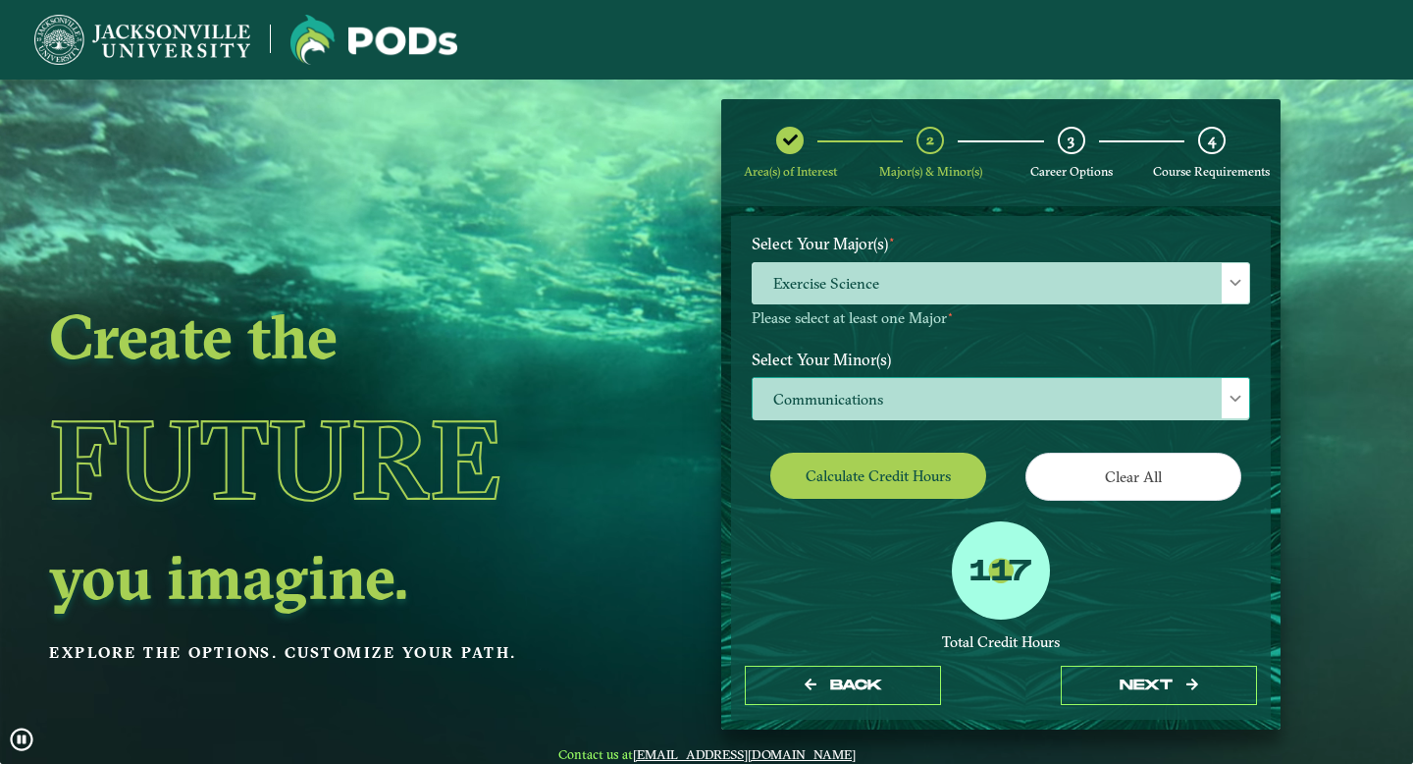
click at [970, 394] on span "Communications" at bounding box center [1001, 399] width 497 height 42
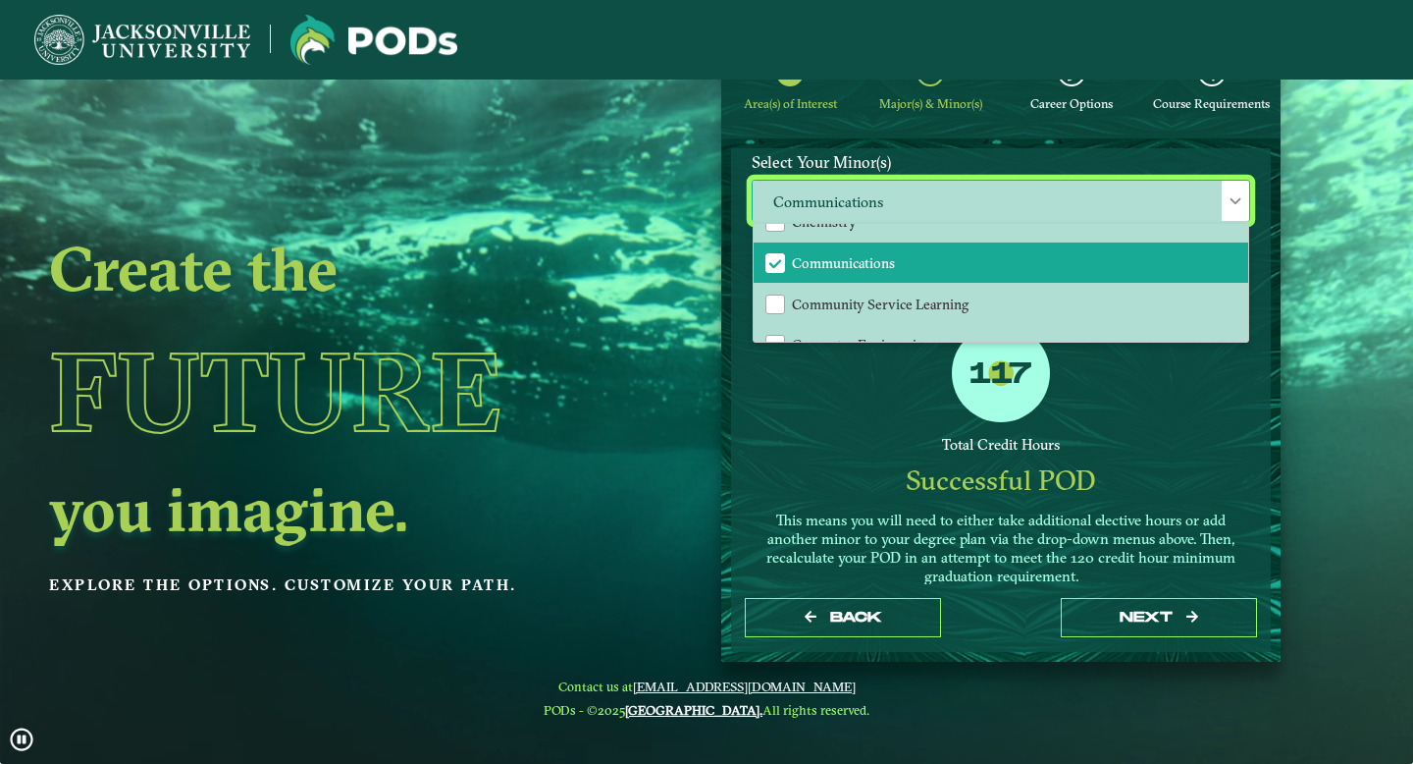
scroll to position [487, 0]
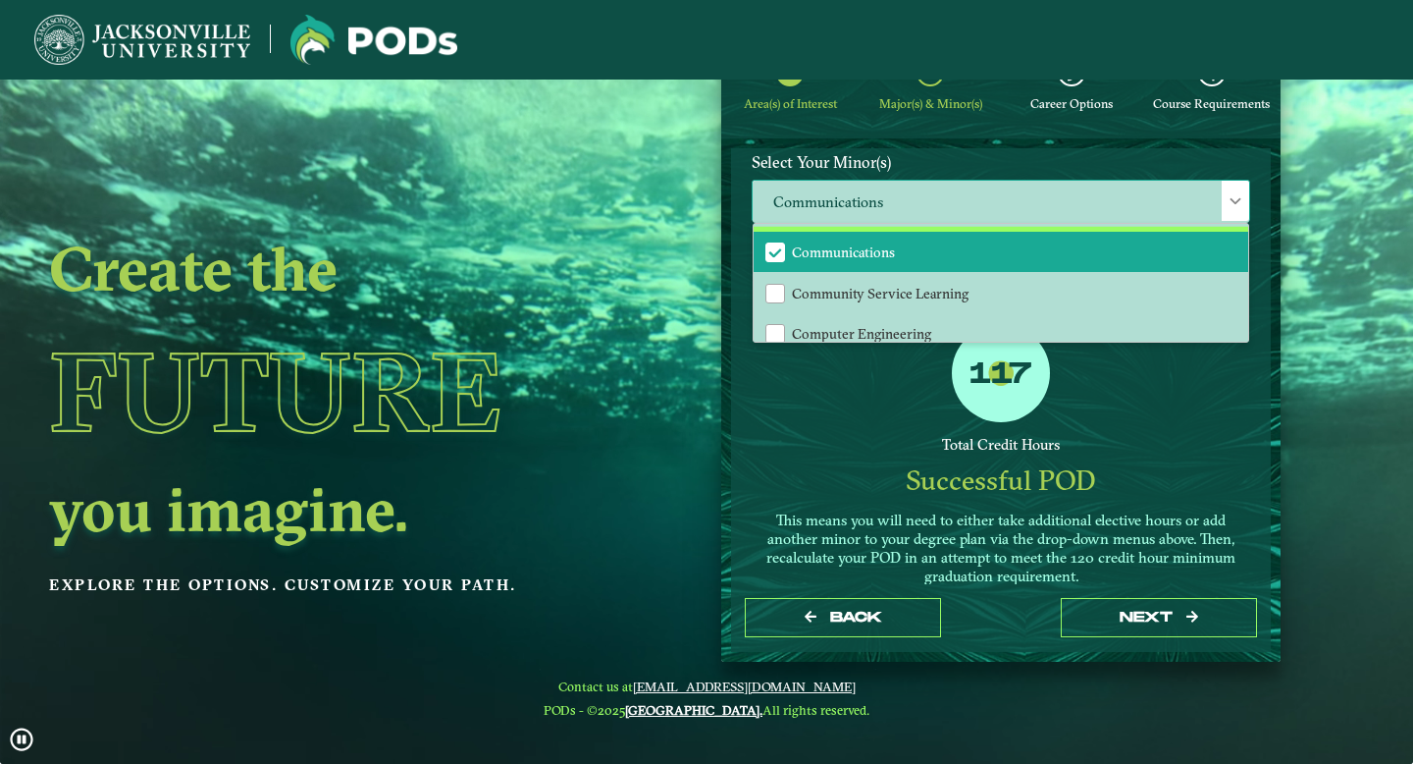
click at [847, 255] on span "Communications" at bounding box center [843, 252] width 103 height 18
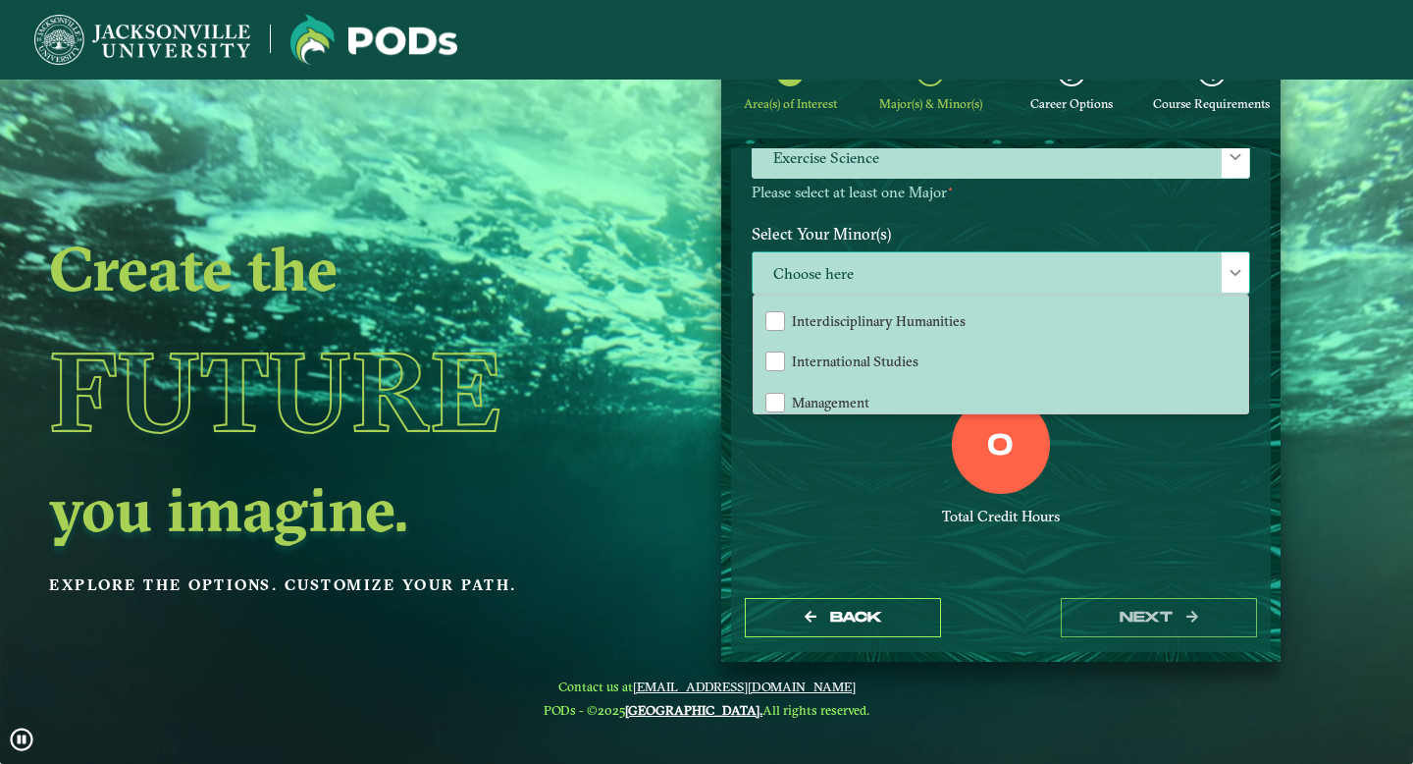
scroll to position [2139, 0]
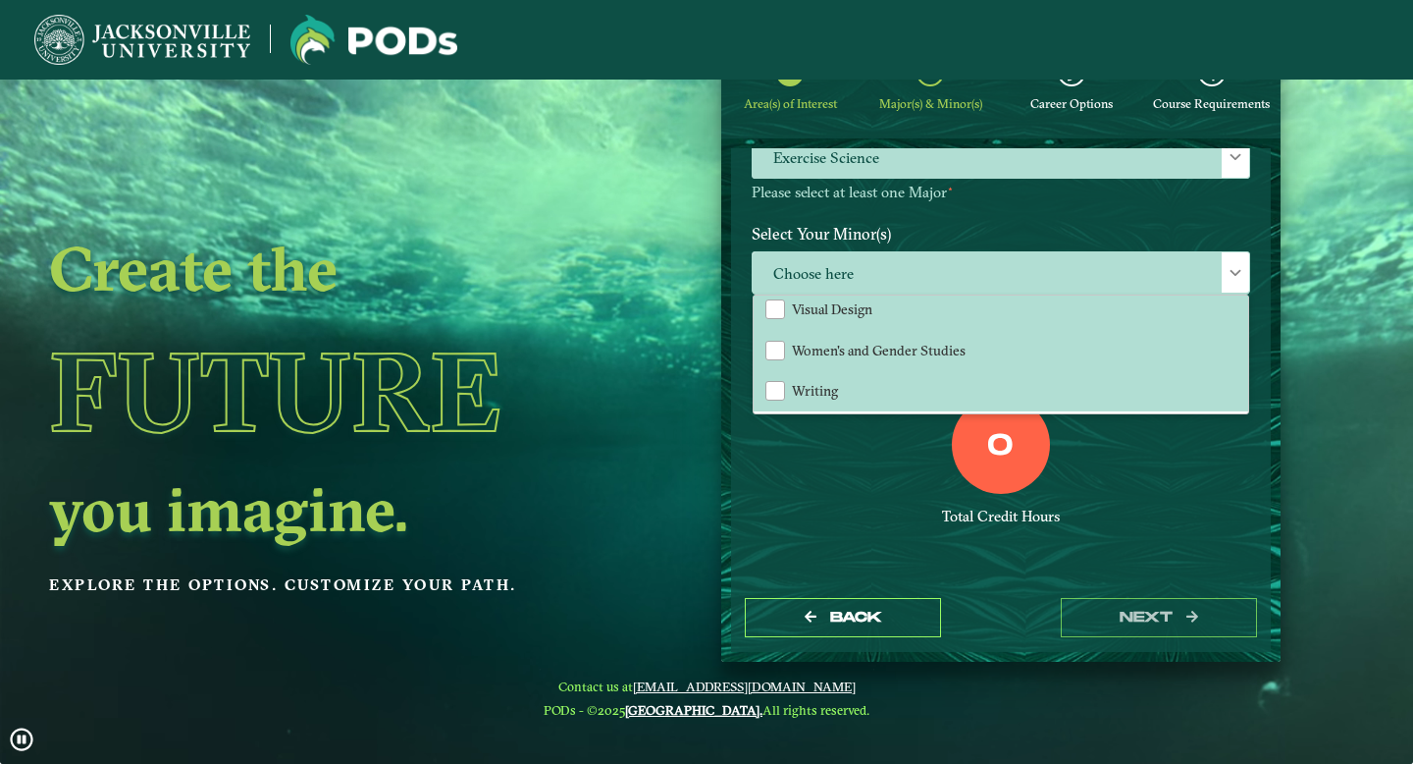
click at [810, 497] on div "0 Total Credit Hours" at bounding box center [1001, 479] width 528 height 167
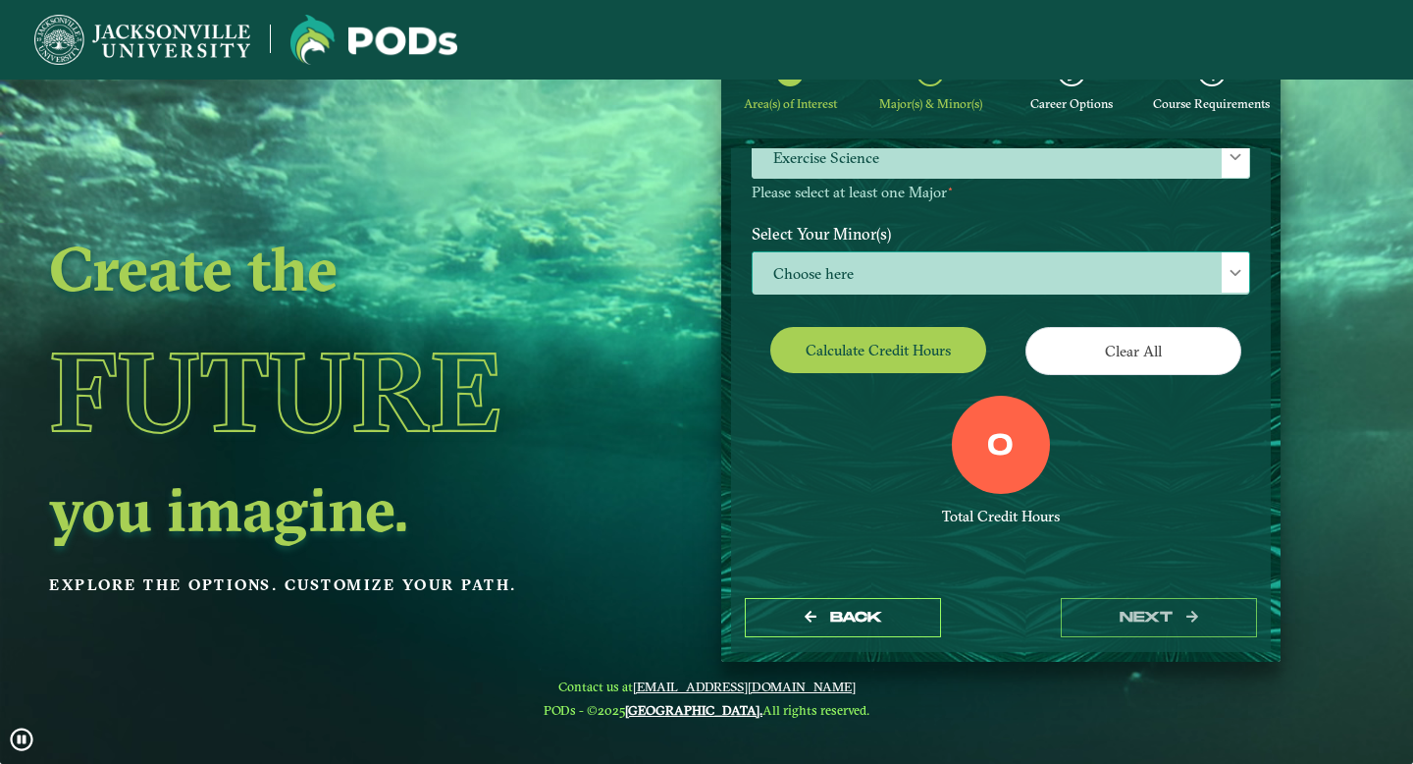
click at [960, 283] on span "Choose here" at bounding box center [1001, 273] width 497 height 42
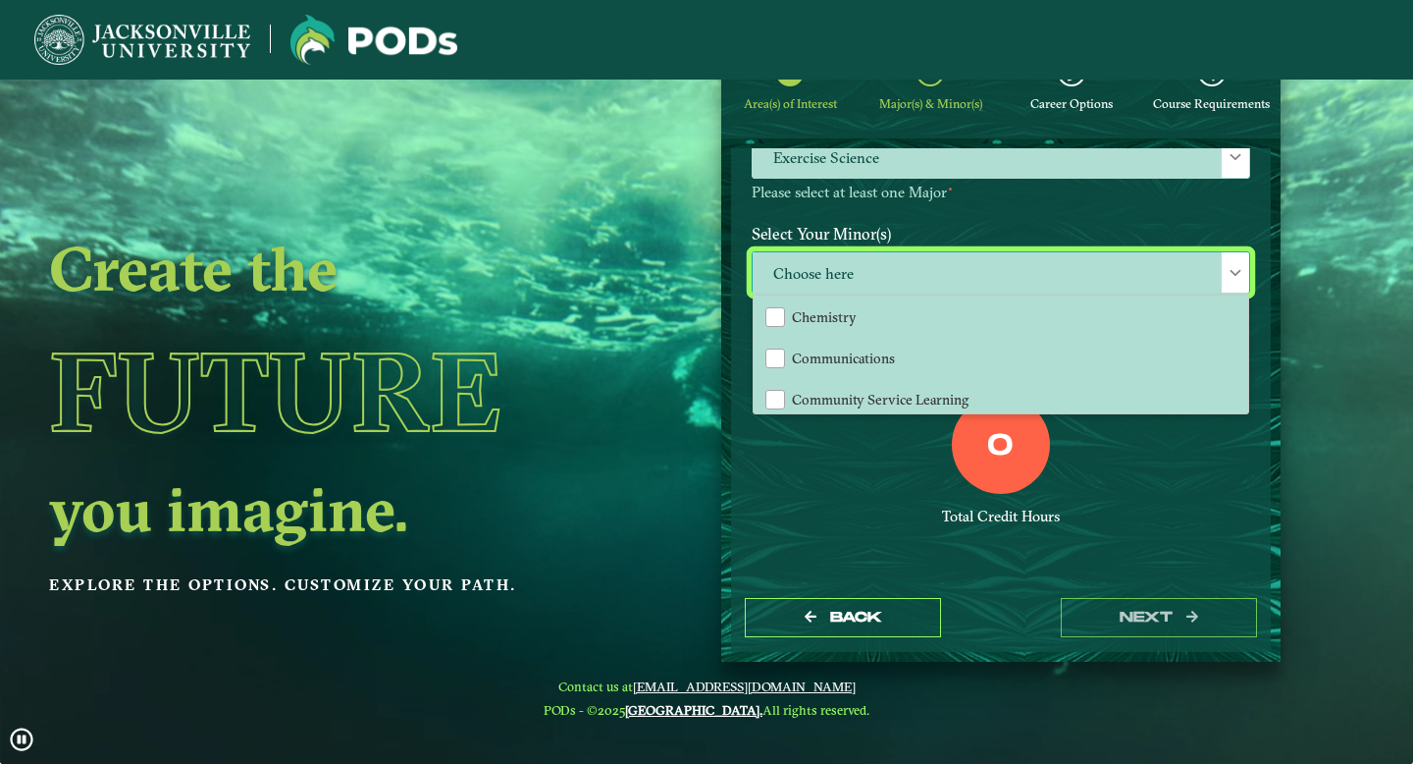
scroll to position [456, 0]
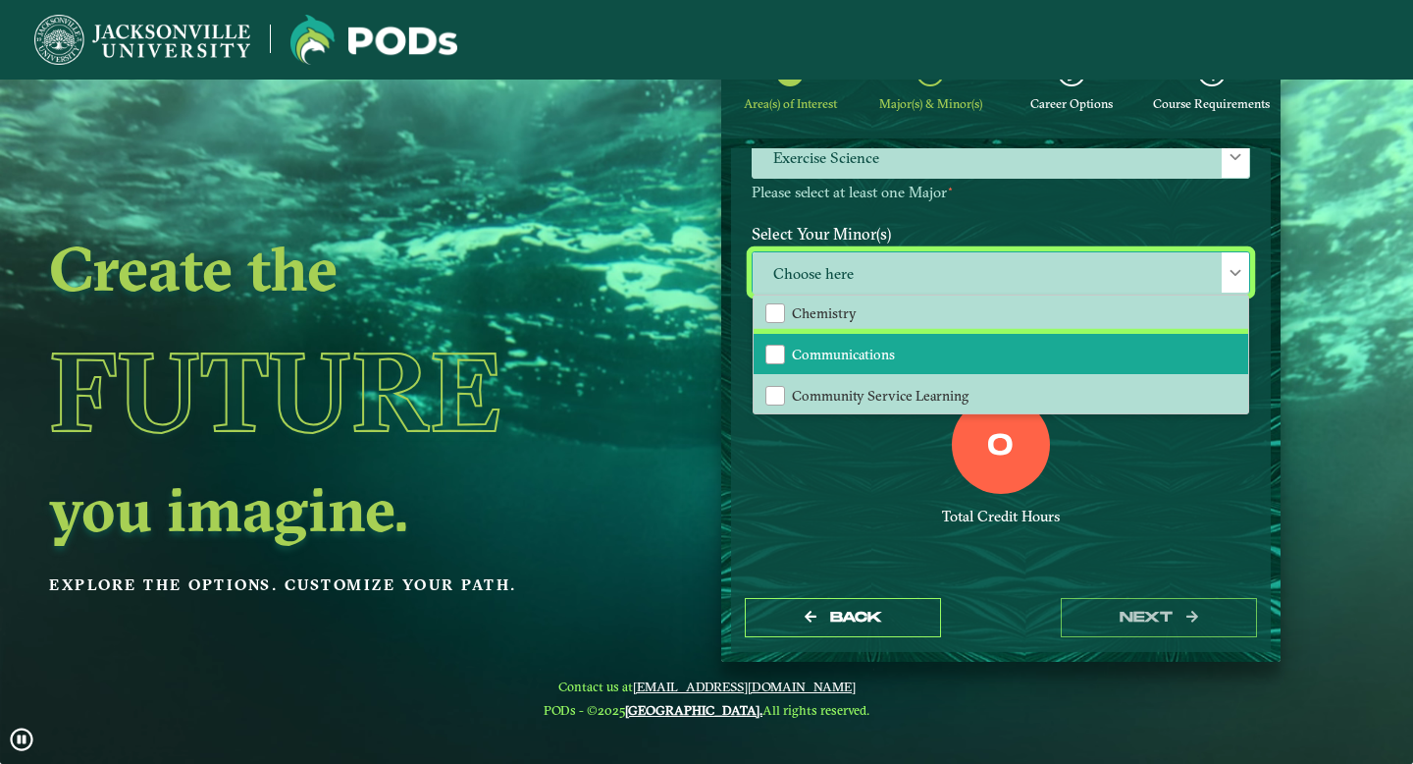
click at [905, 345] on li "Communications" at bounding box center [1001, 354] width 495 height 41
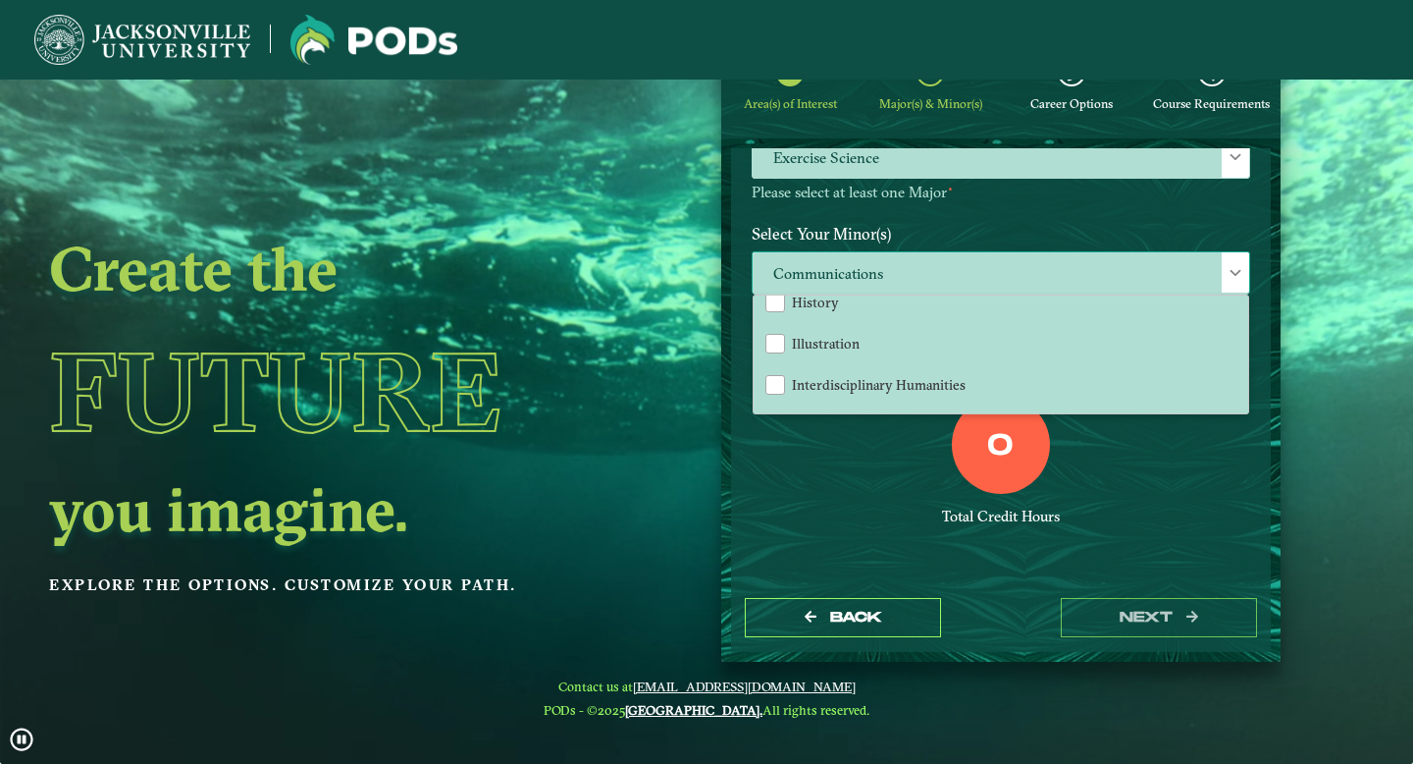
scroll to position [1213, 0]
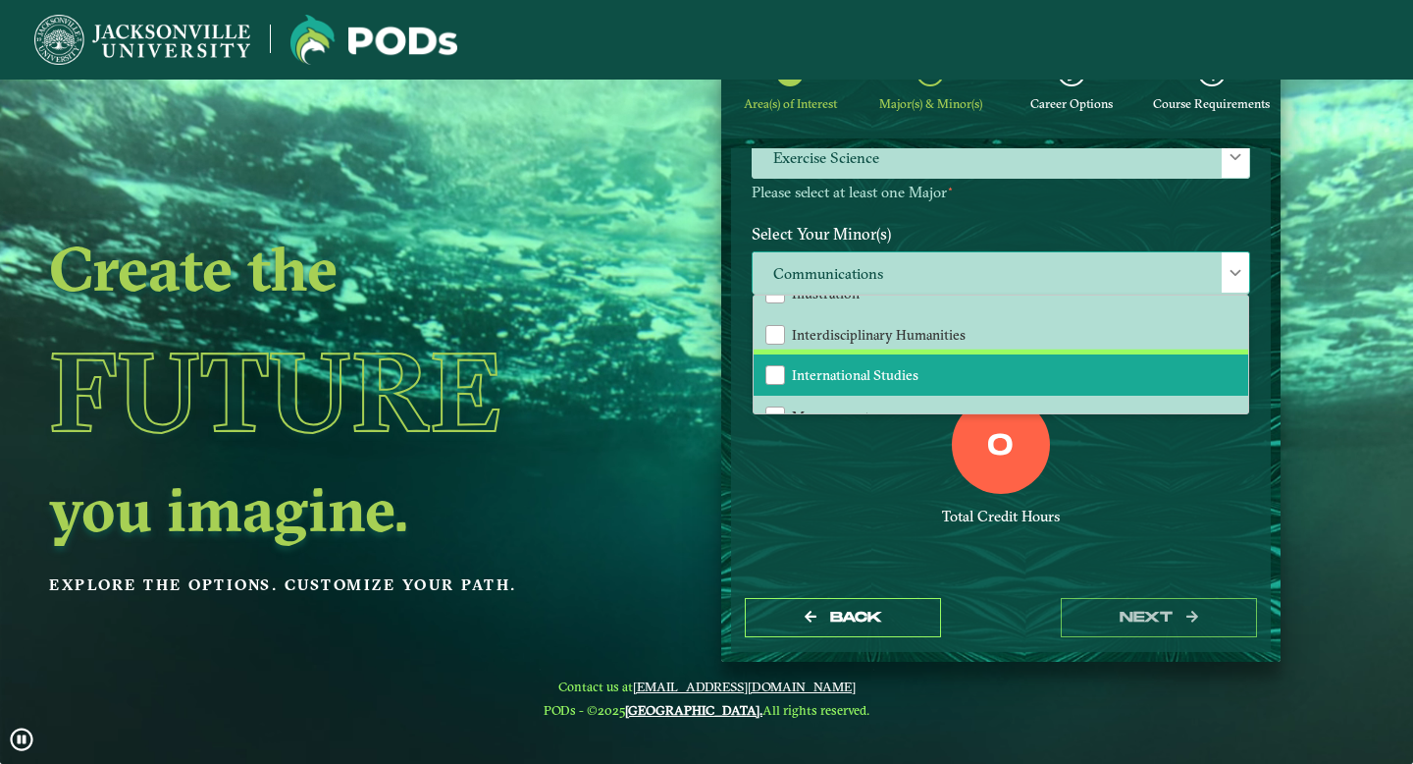
click at [903, 369] on span "International Studies" at bounding box center [855, 375] width 127 height 18
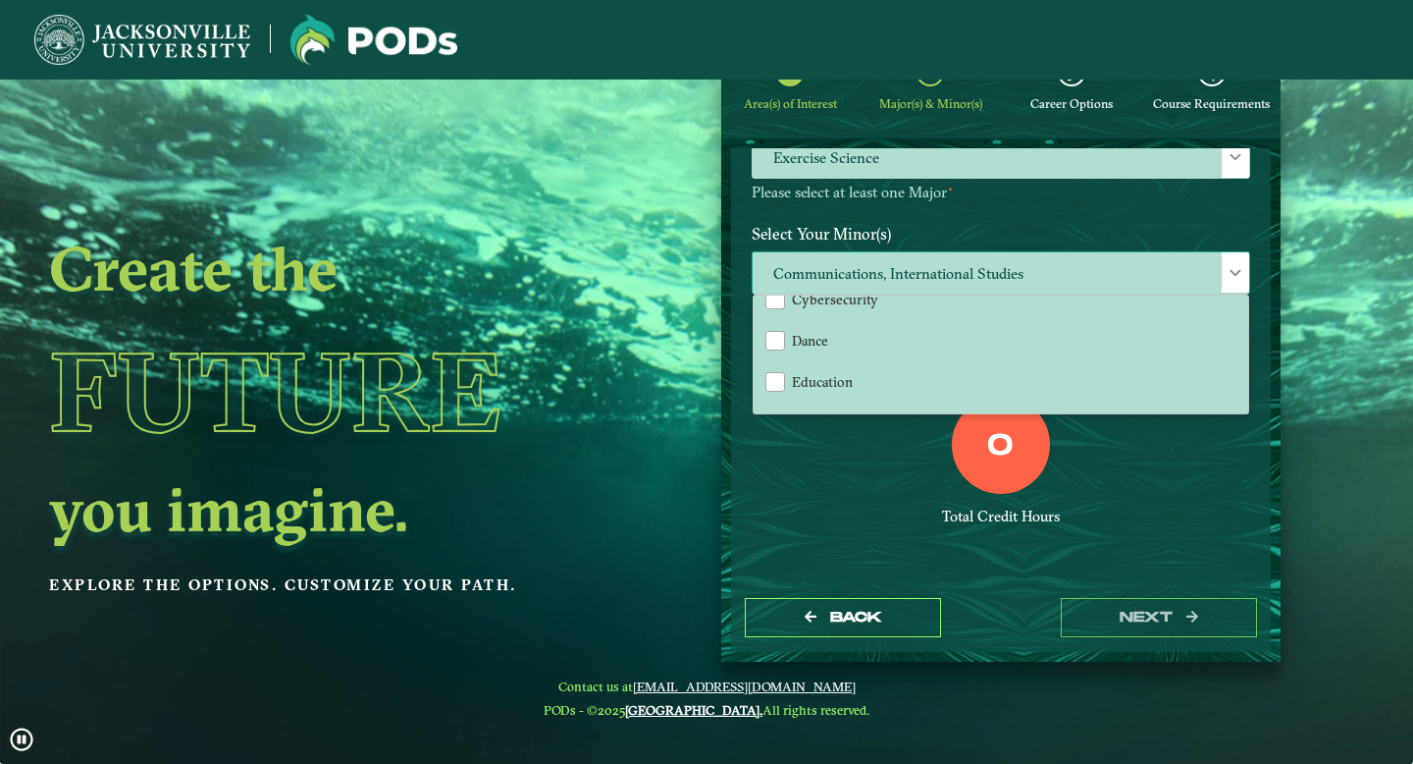
scroll to position [703, 0]
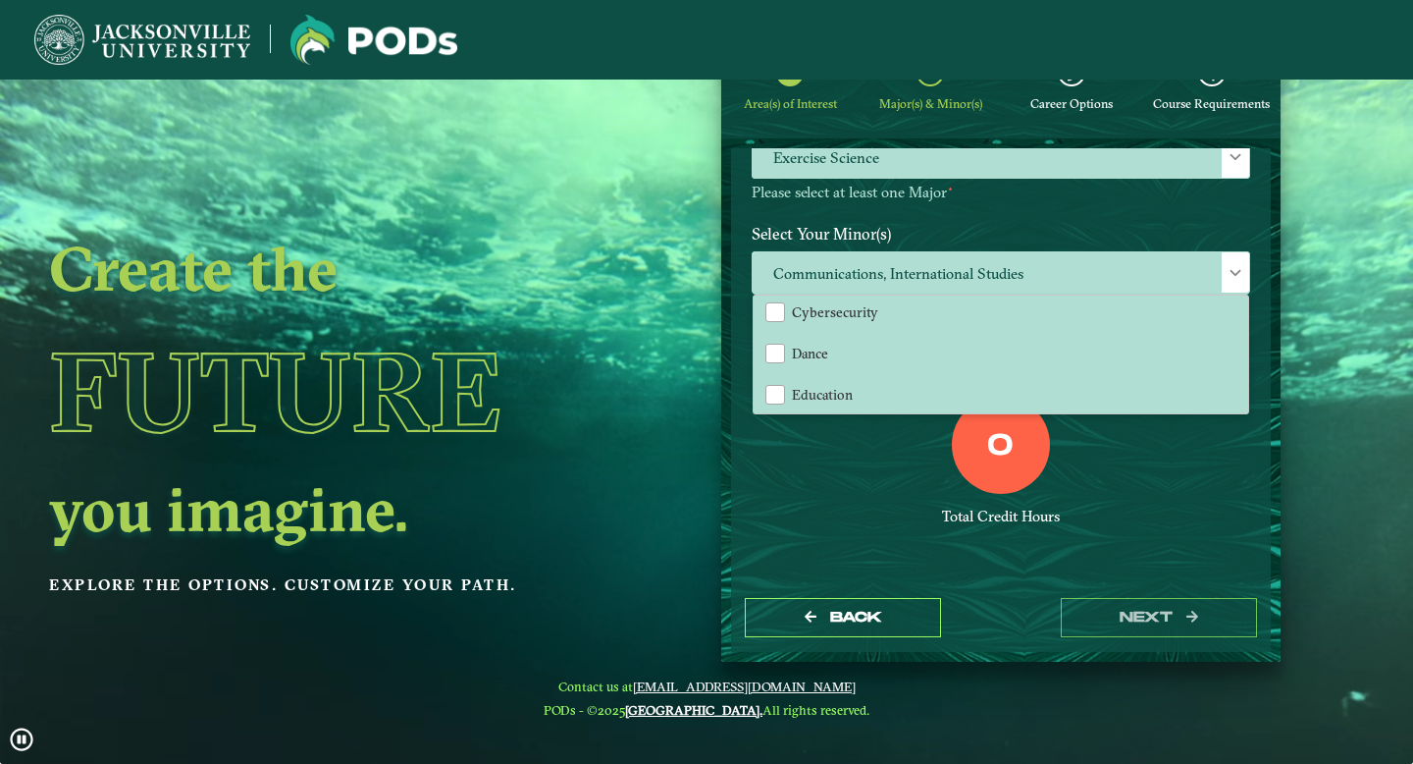
click at [892, 515] on div "Total Credit Hours" at bounding box center [1001, 516] width 499 height 19
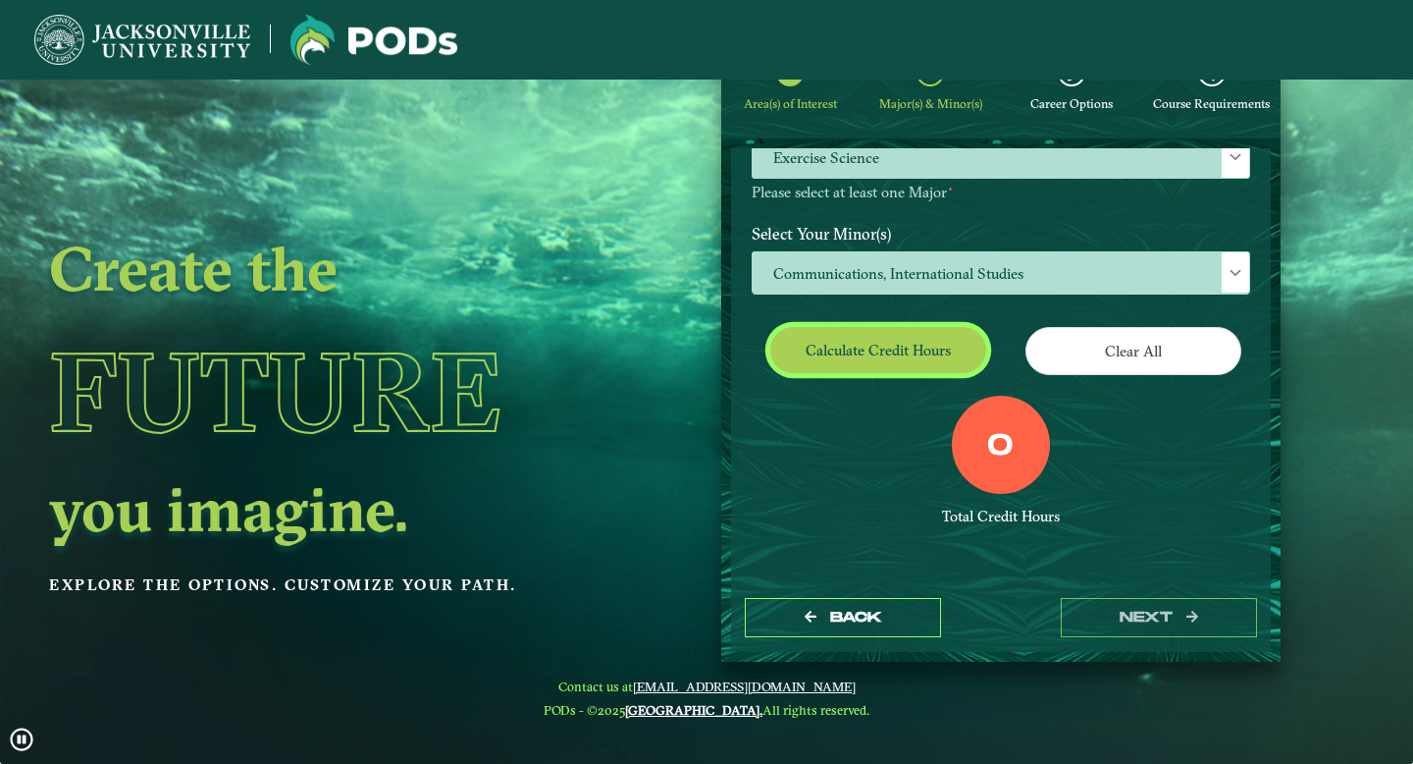
click at [898, 355] on button "Calculate credit hours" at bounding box center [878, 350] width 216 height 46
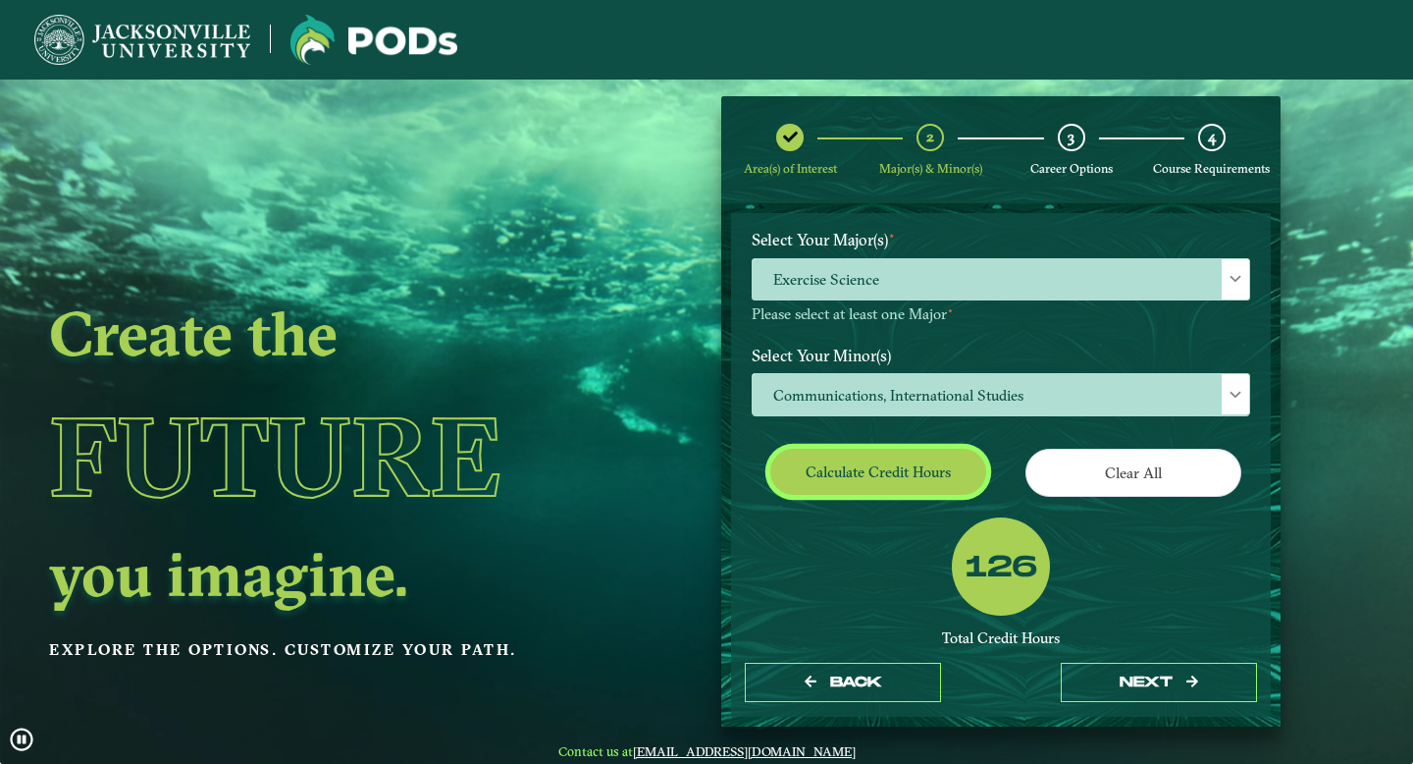
scroll to position [225, 0]
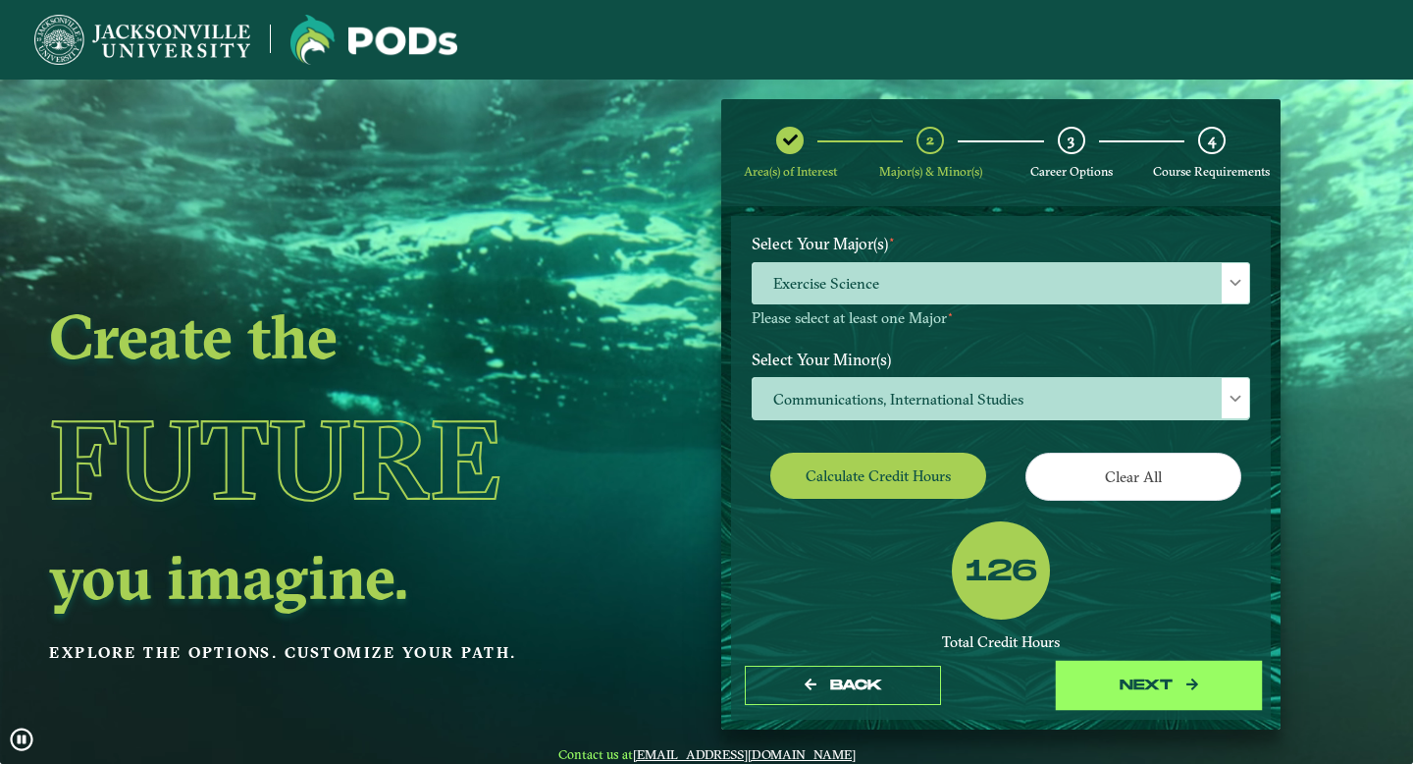
click at [1092, 686] on button "next" at bounding box center [1159, 685] width 196 height 40
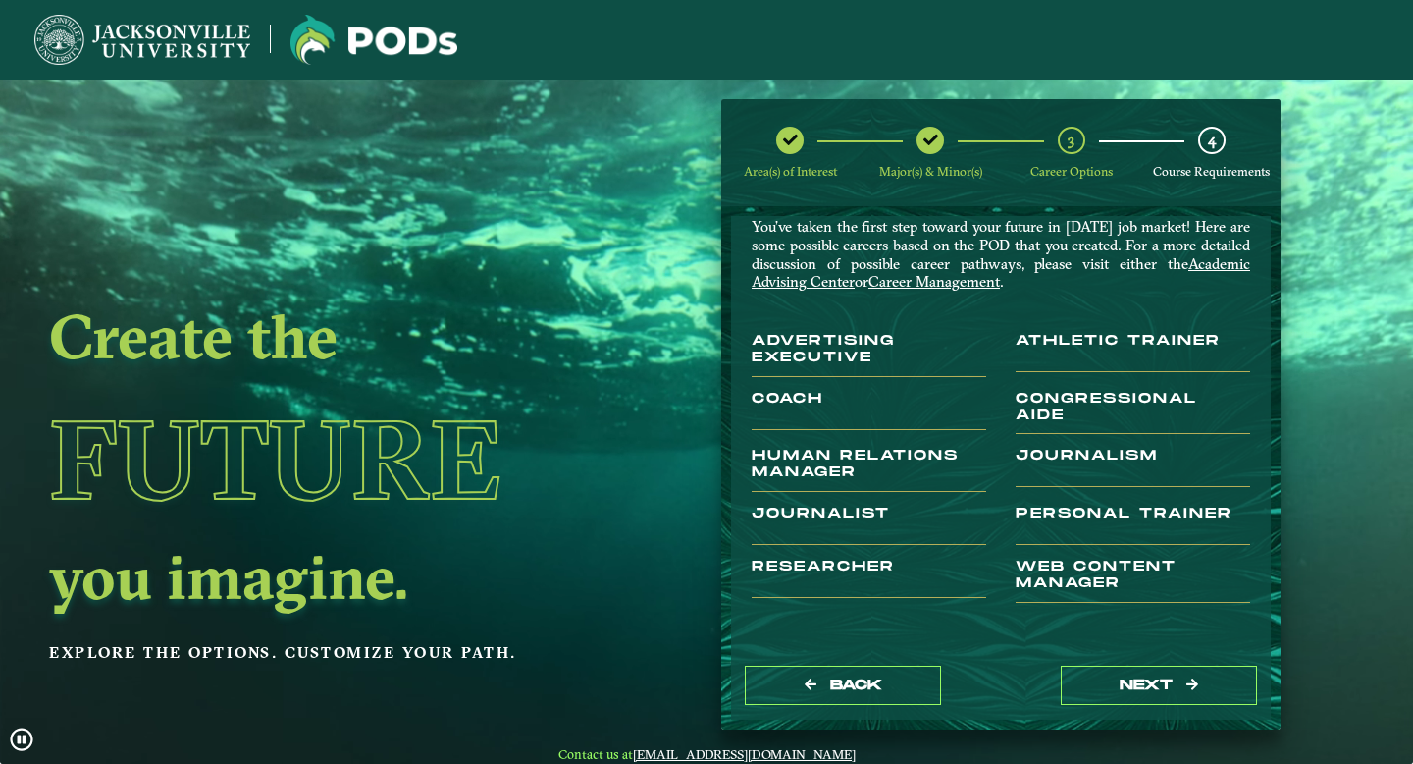
scroll to position [76, 0]
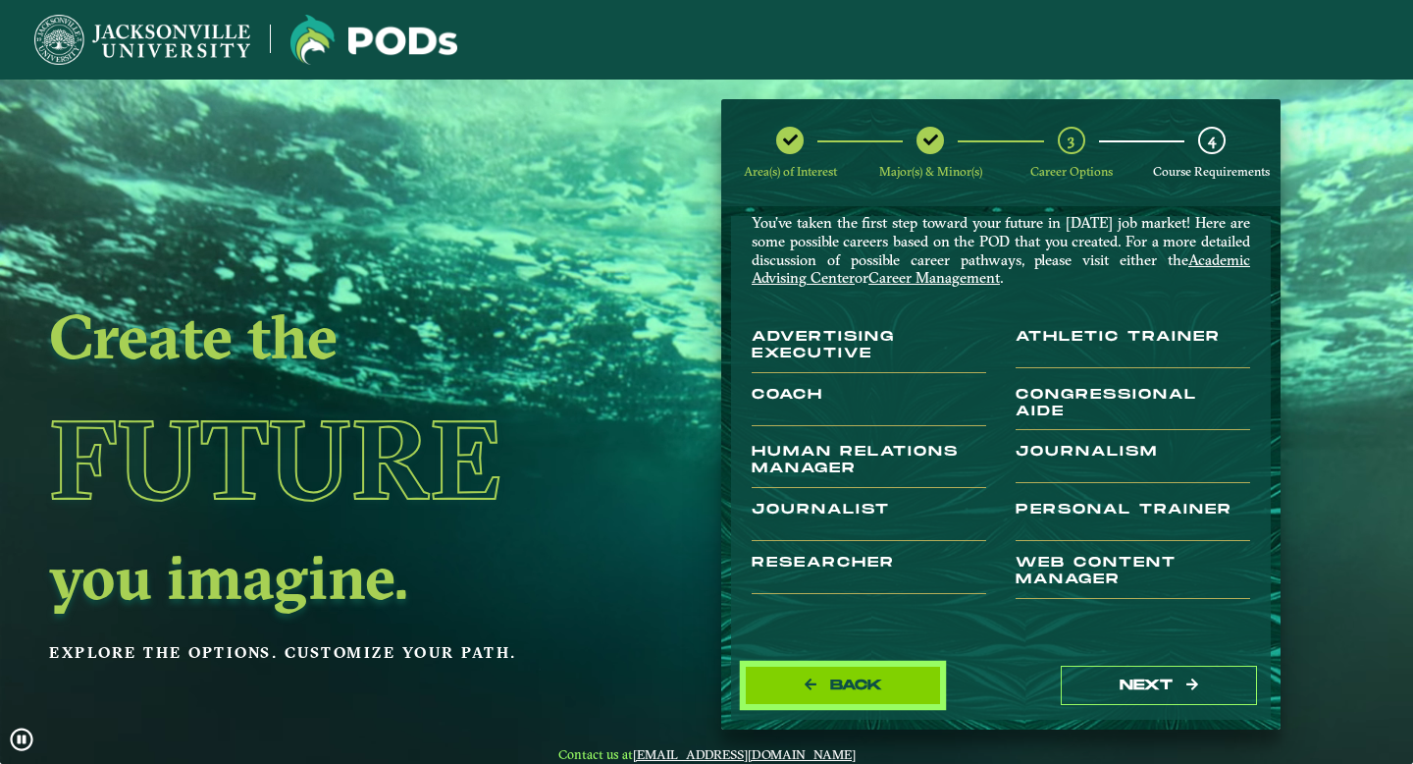
click at [852, 696] on button "Back" at bounding box center [843, 685] width 196 height 40
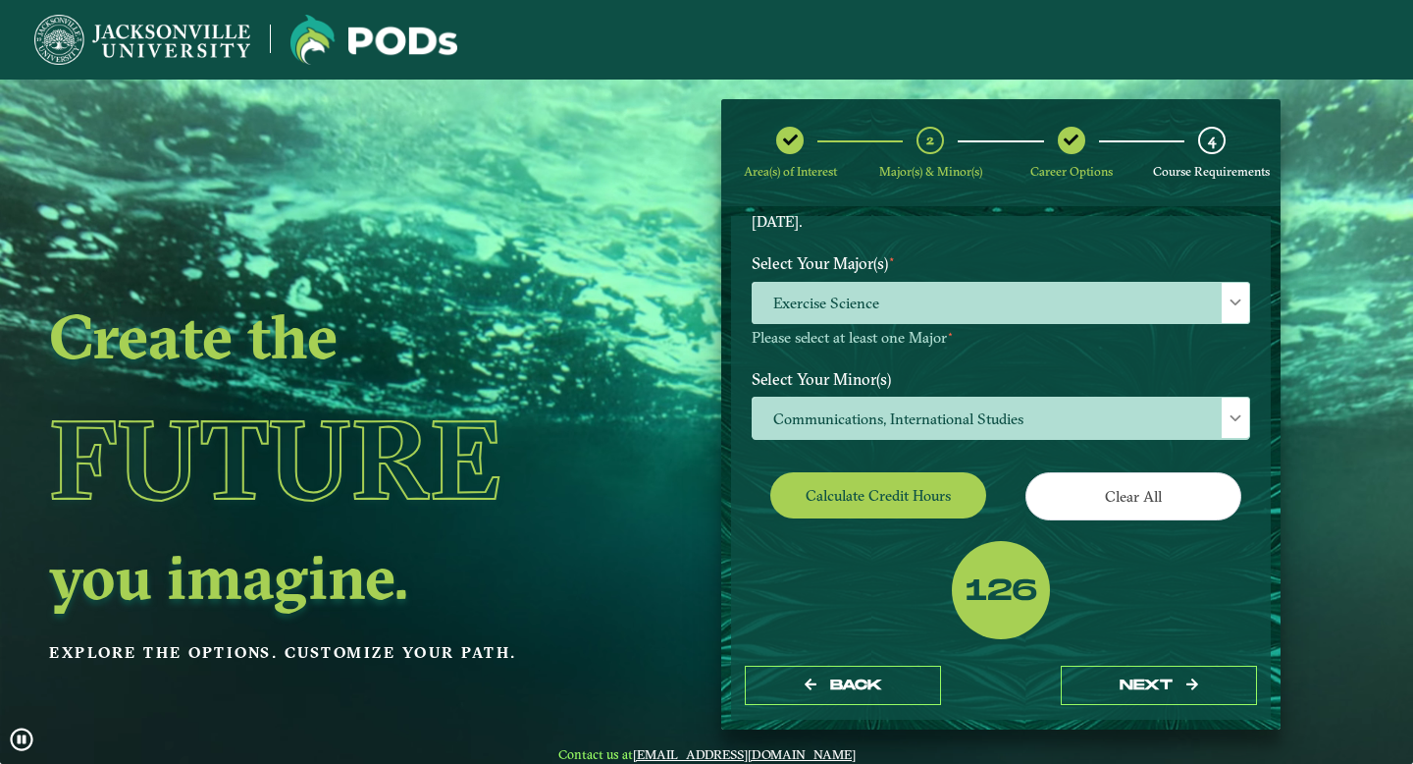
scroll to position [240, 0]
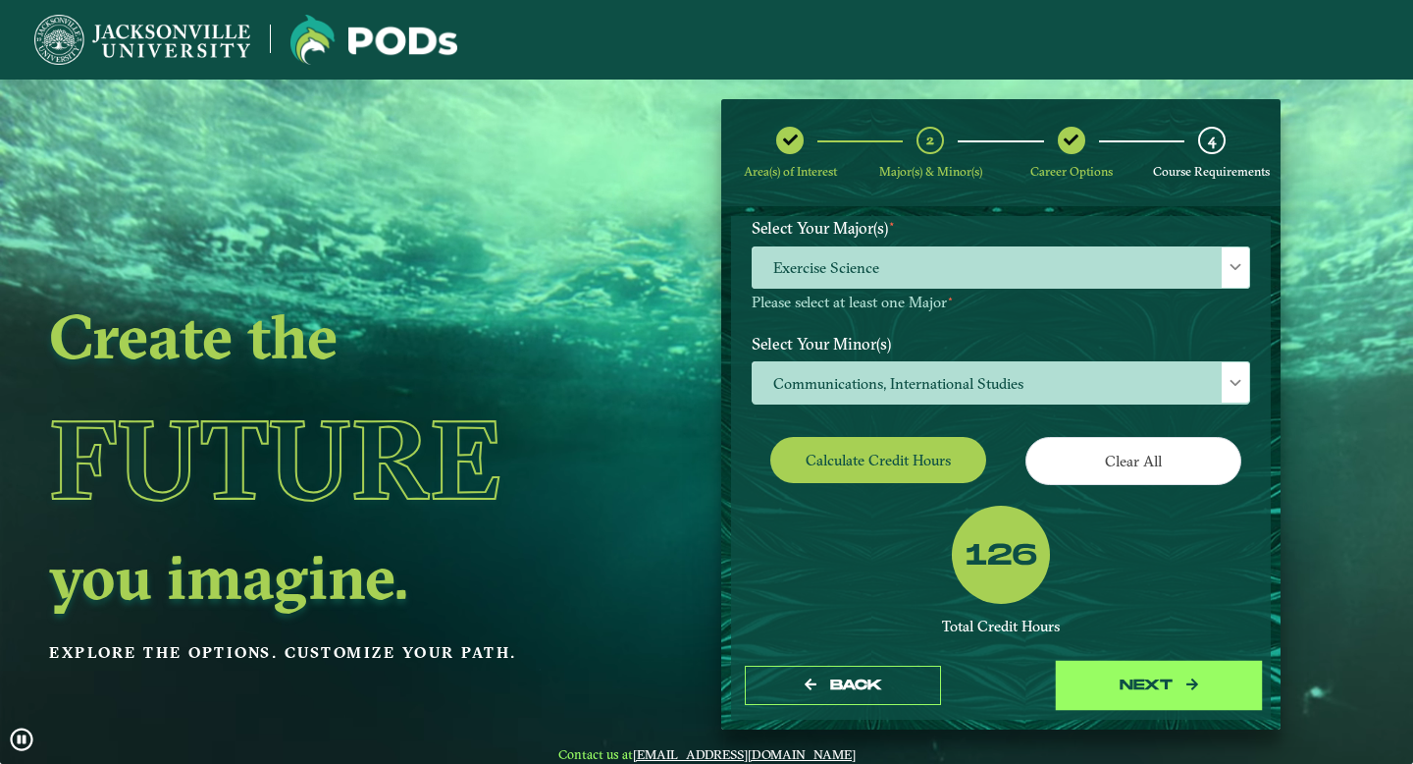
click at [1124, 695] on button "next" at bounding box center [1159, 685] width 196 height 40
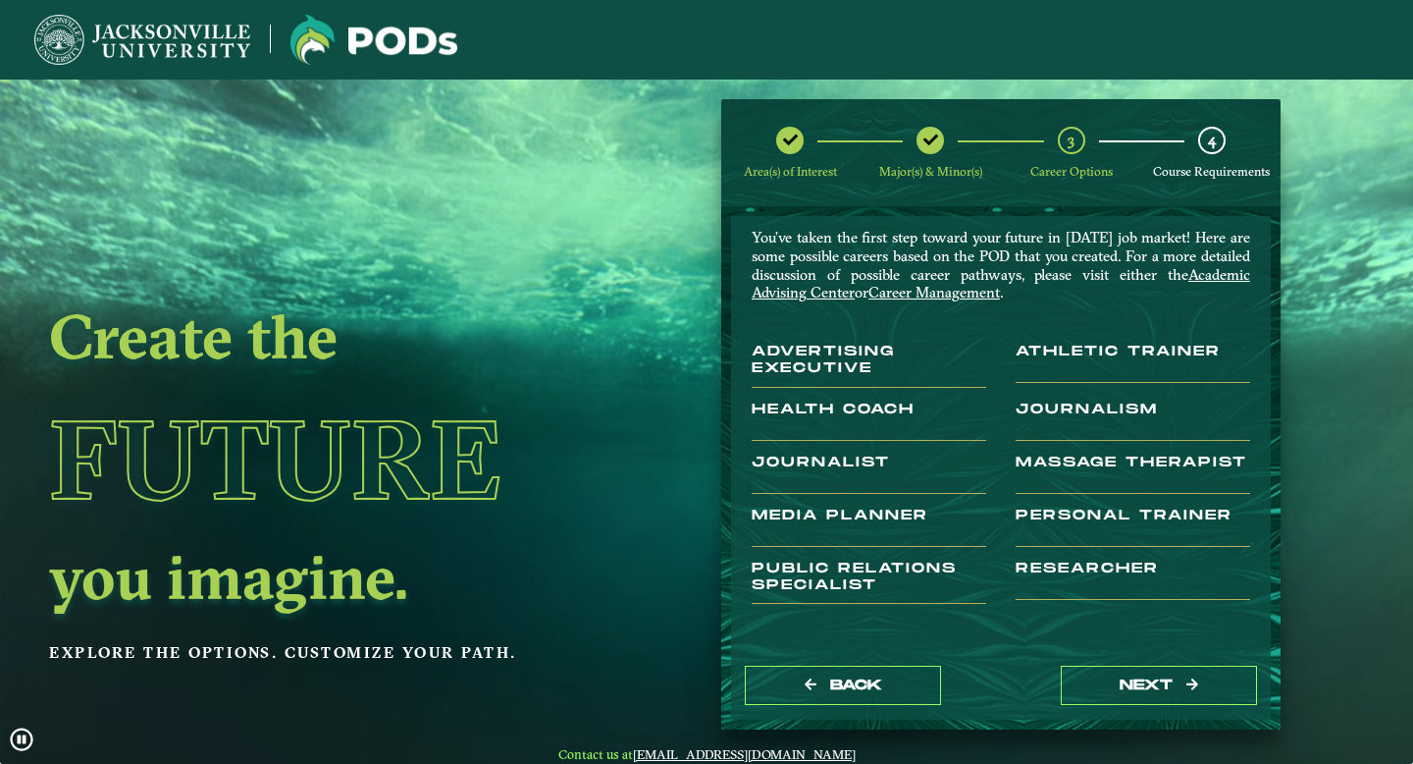
scroll to position [68, 0]
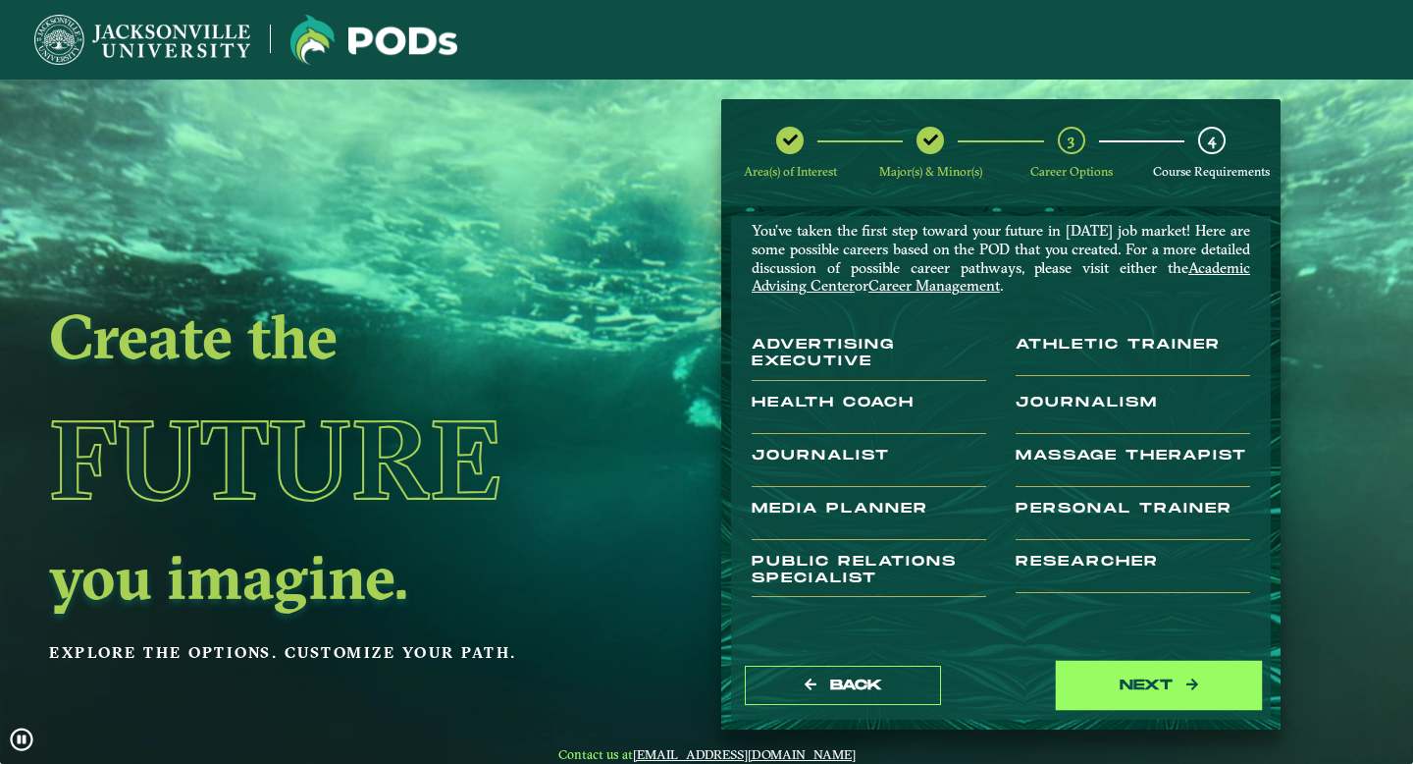
click at [1108, 676] on button "next" at bounding box center [1159, 685] width 196 height 40
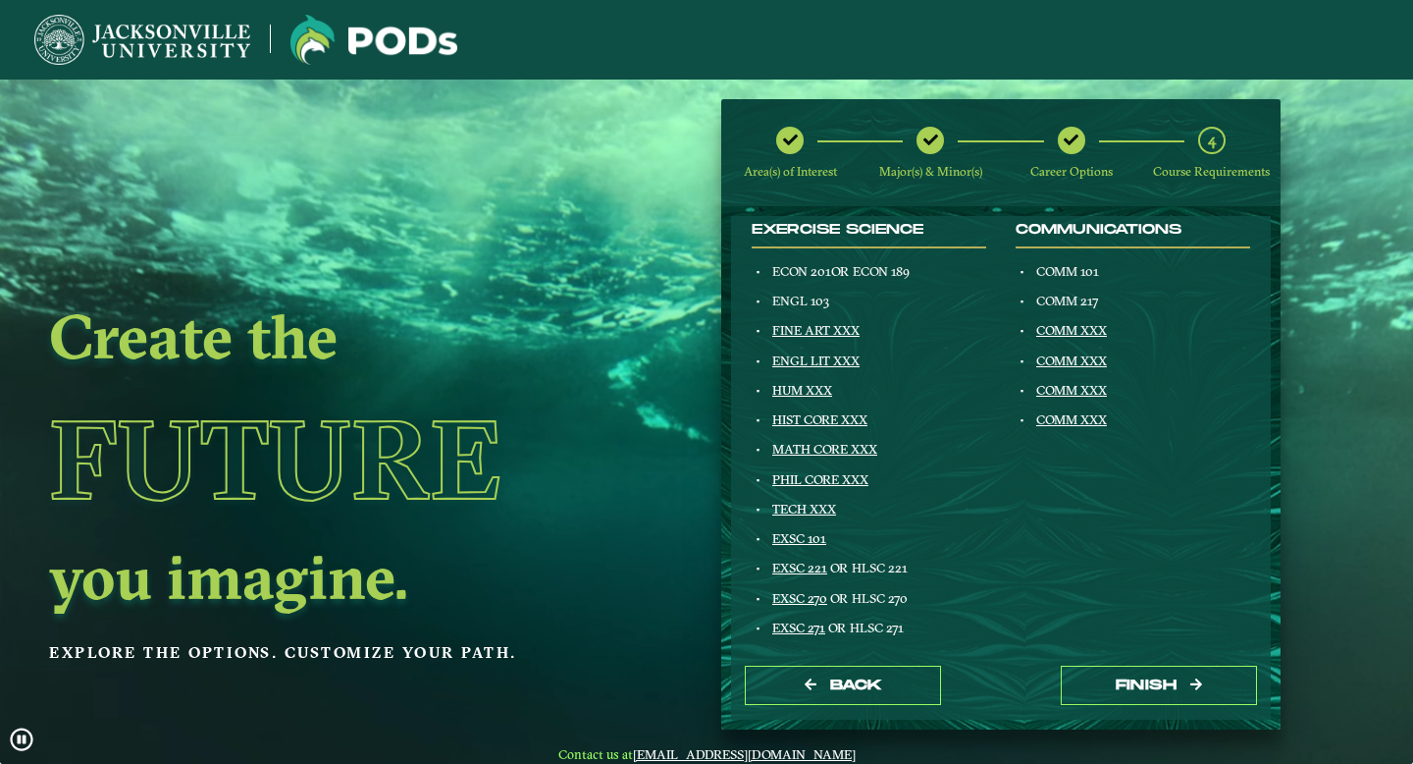
scroll to position [0, 0]
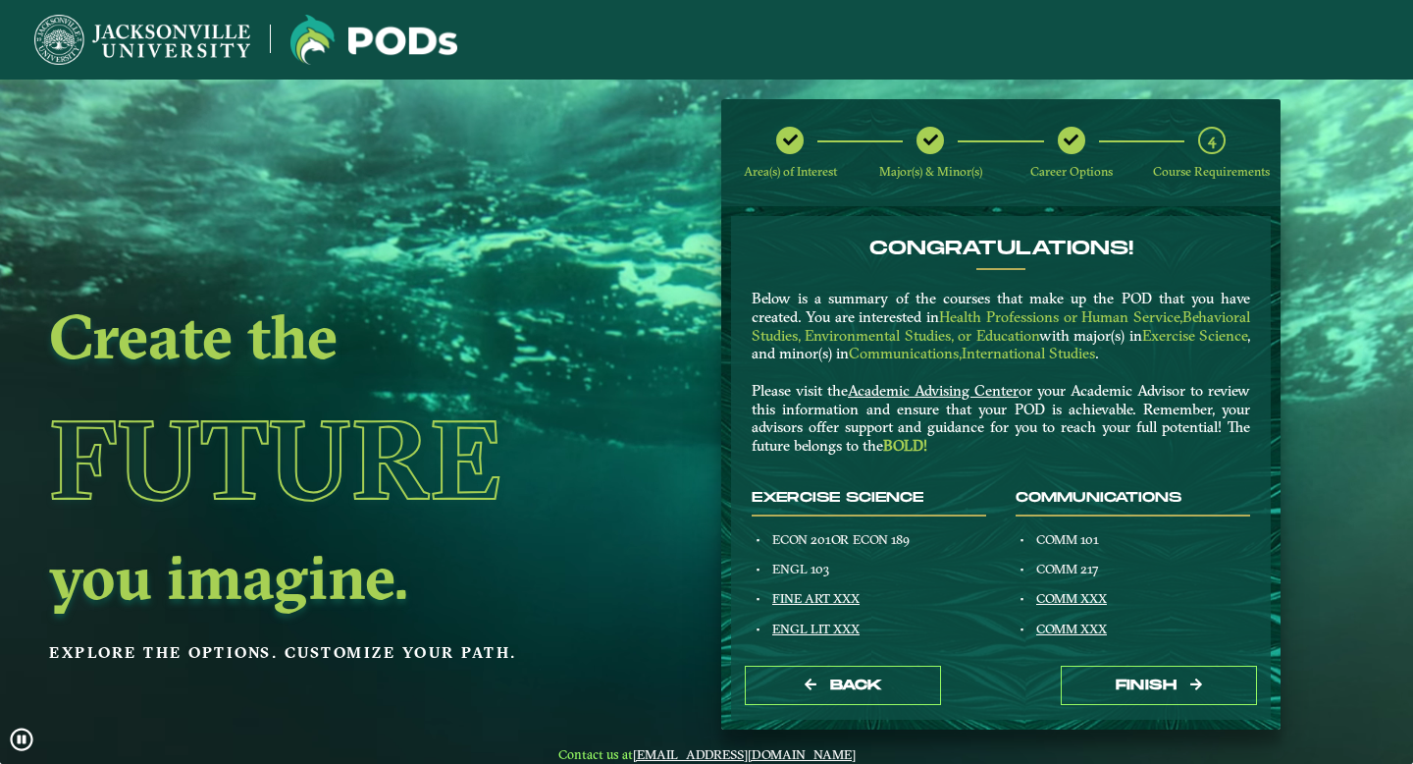
click at [164, 29] on img at bounding box center [142, 40] width 216 height 50
